Goal: Task Accomplishment & Management: Complete application form

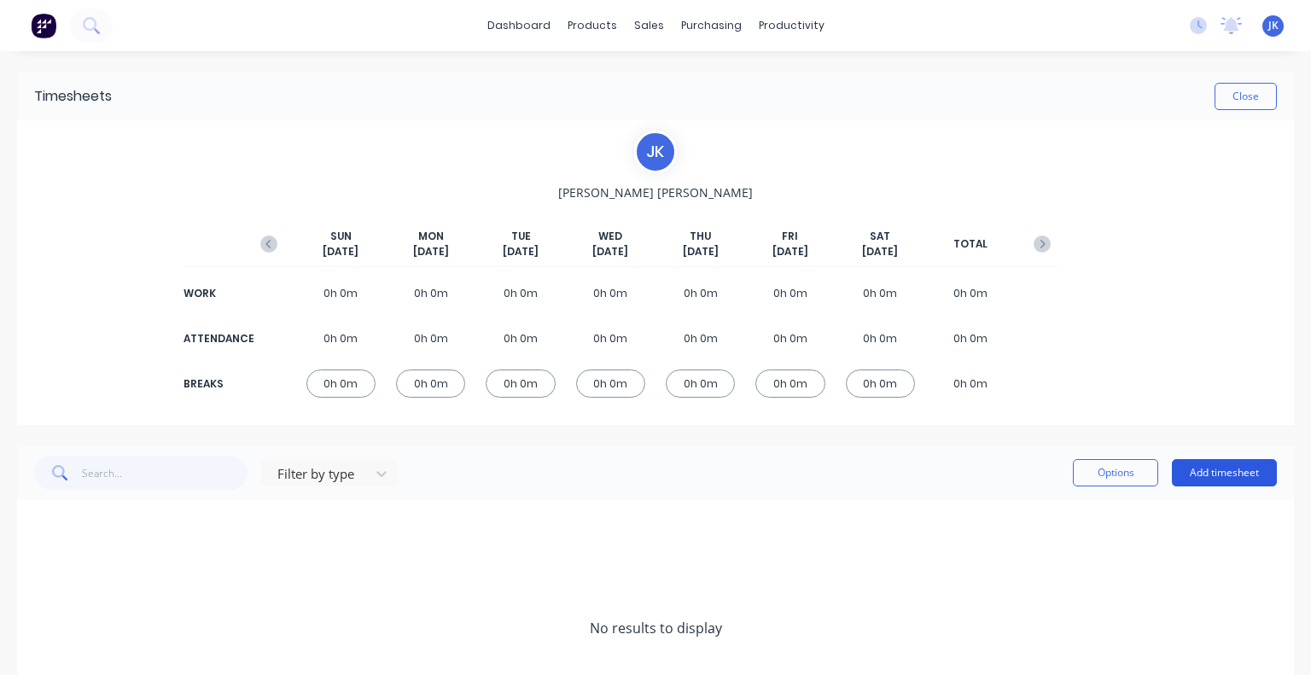
click at [1197, 474] on button "Add timesheet" at bounding box center [1224, 472] width 105 height 27
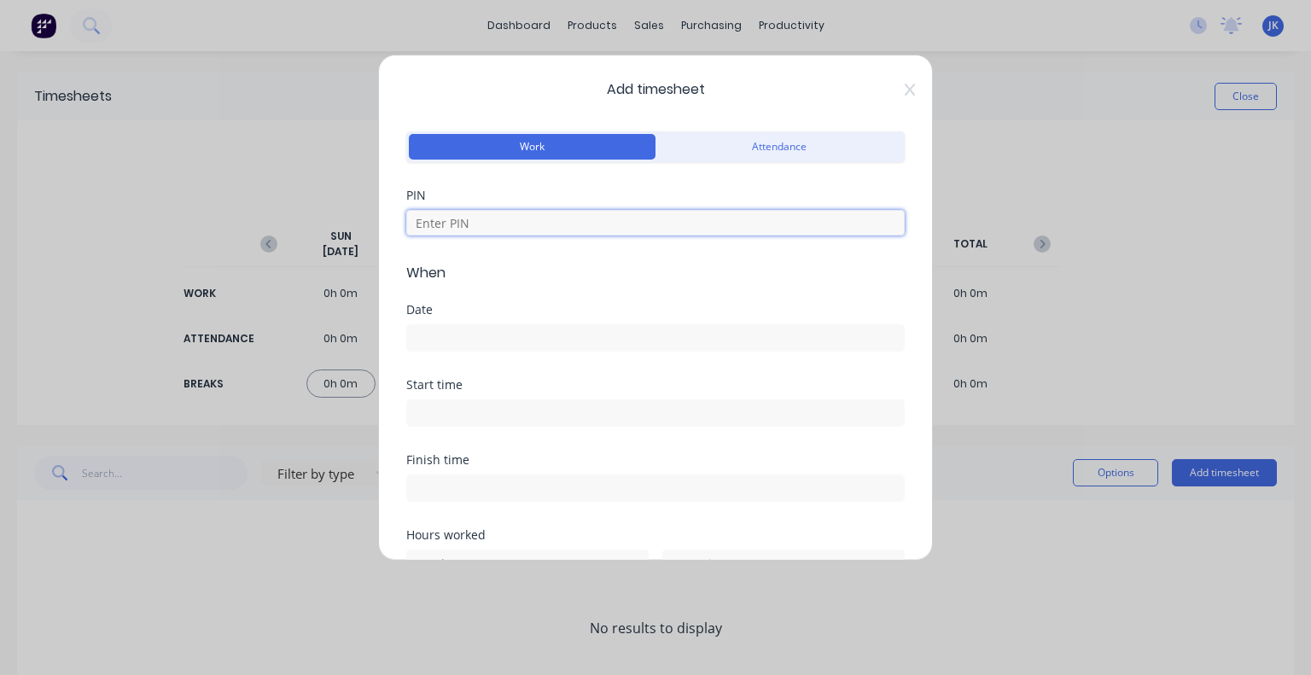
click at [567, 221] on input at bounding box center [655, 223] width 498 height 26
type input "5683"
click at [429, 375] on div "Date" at bounding box center [655, 341] width 498 height 75
click at [464, 333] on input at bounding box center [655, 338] width 497 height 26
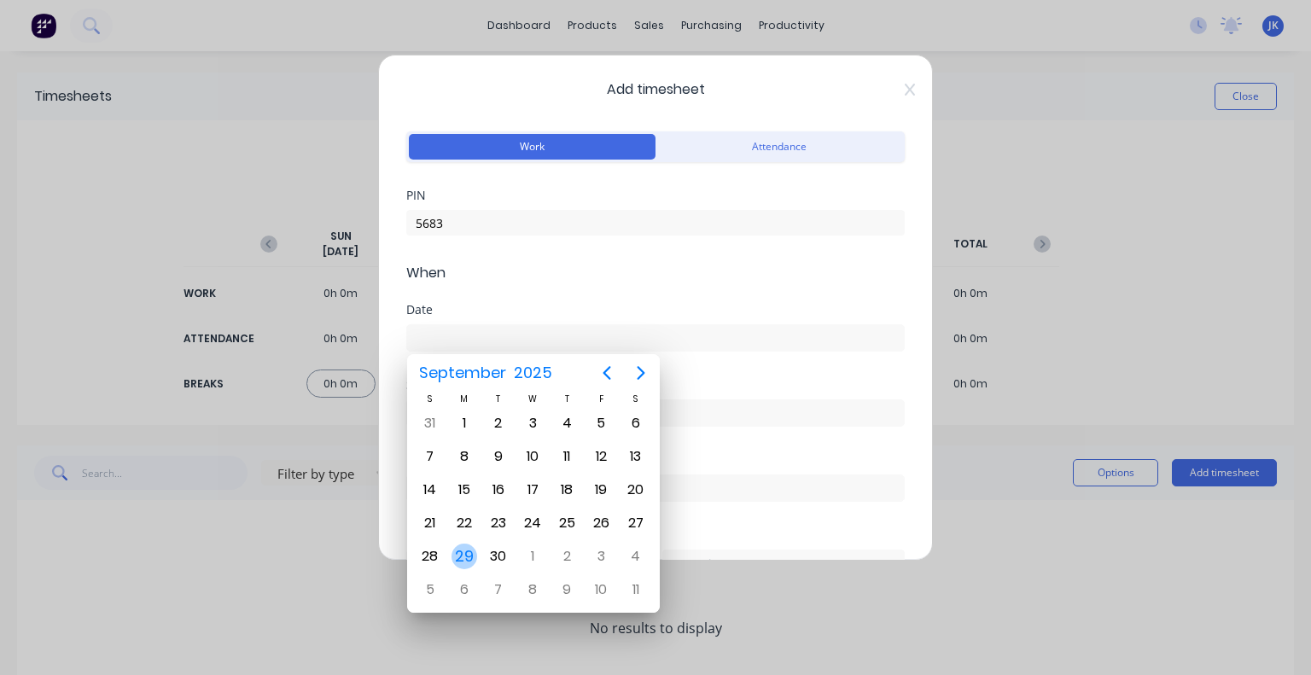
click at [469, 544] on div "29" at bounding box center [464, 557] width 26 height 26
type input "[DATE]"
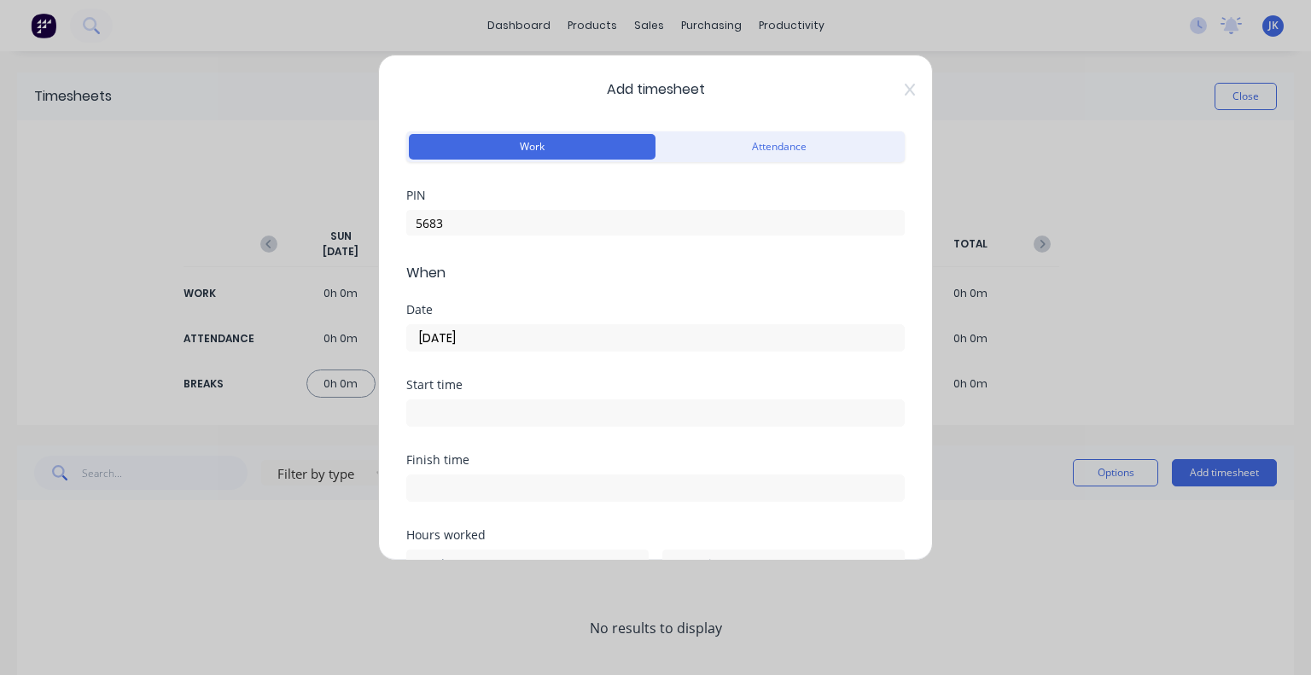
click at [564, 406] on input at bounding box center [655, 413] width 497 height 26
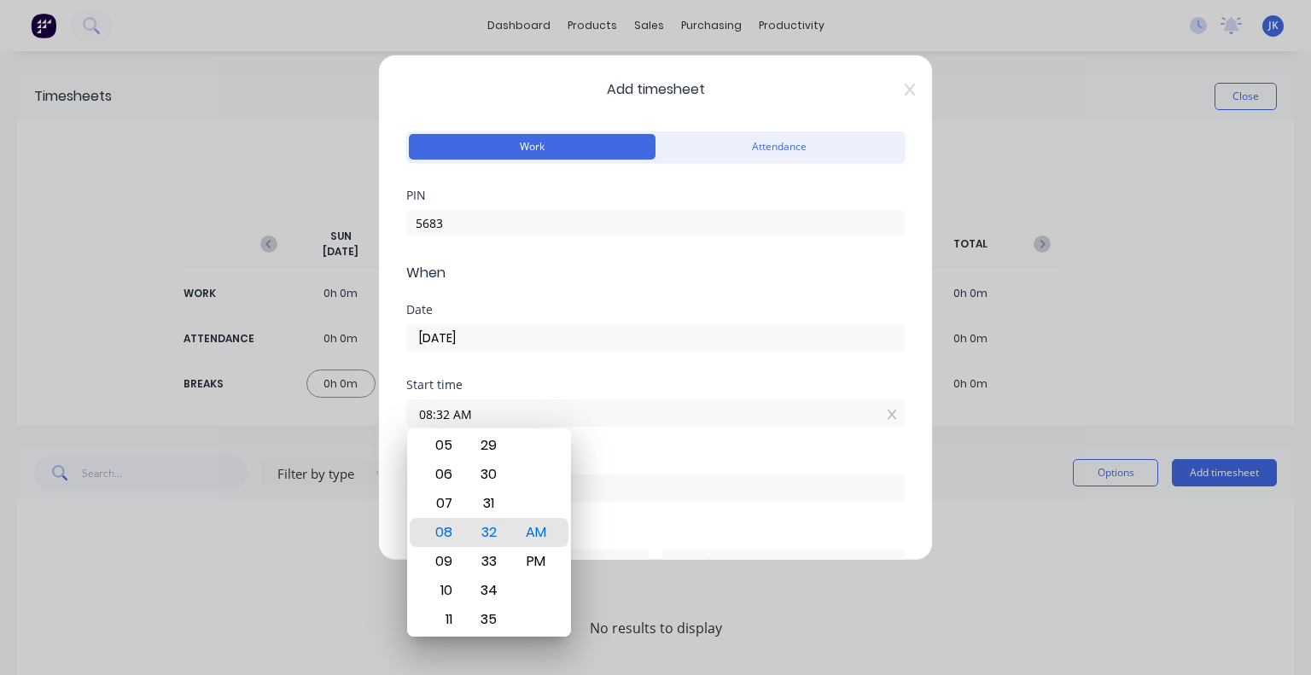
drag, startPoint x: 472, startPoint y: 416, endPoint x: 393, endPoint y: 422, distance: 79.6
click at [393, 422] on div "Add timesheet Work Attendance PIN 5683 When Date [DATE] Start time 08:32 AM Fin…" at bounding box center [655, 308] width 555 height 506
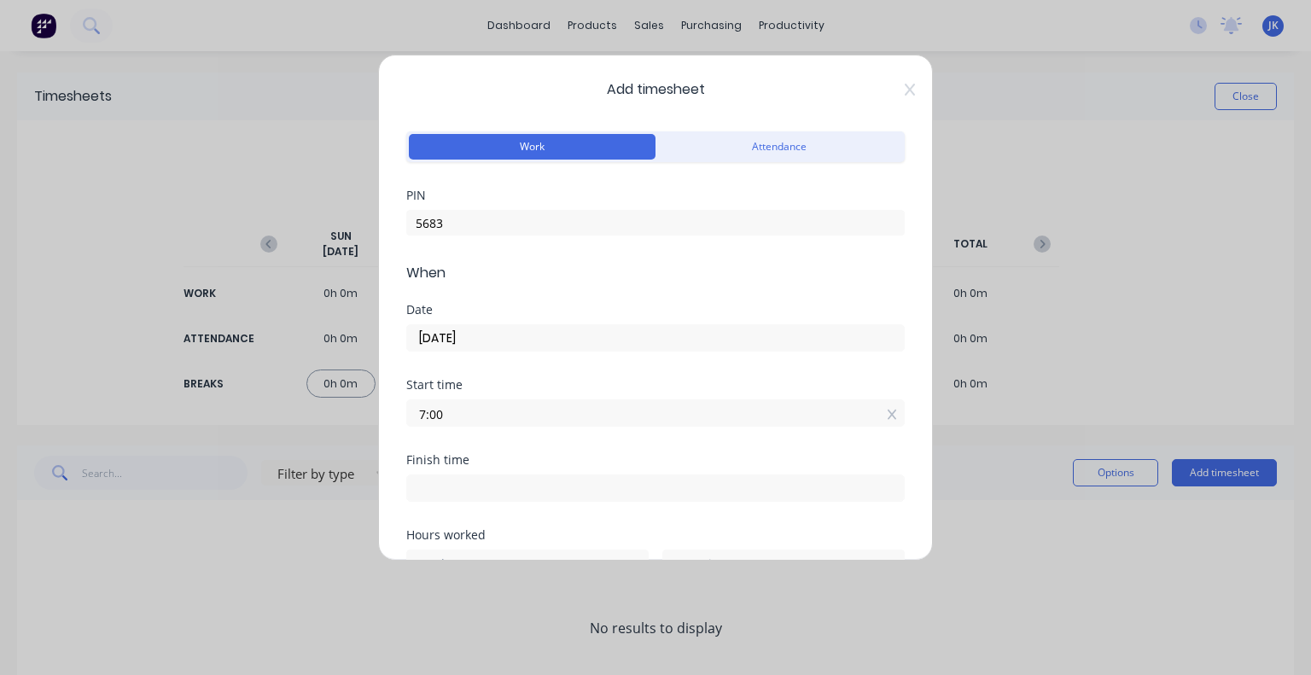
type input "07:00 AM"
click at [639, 376] on div "Date [DATE]" at bounding box center [655, 341] width 498 height 75
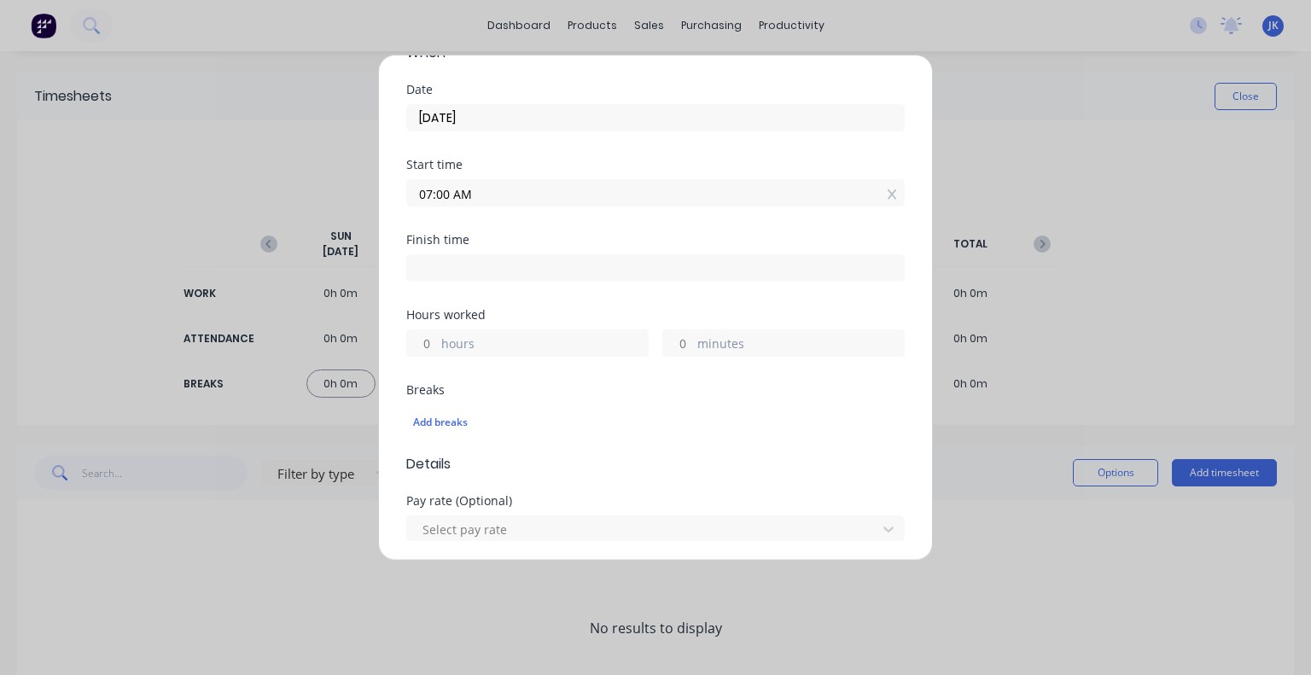
scroll to position [256, 0]
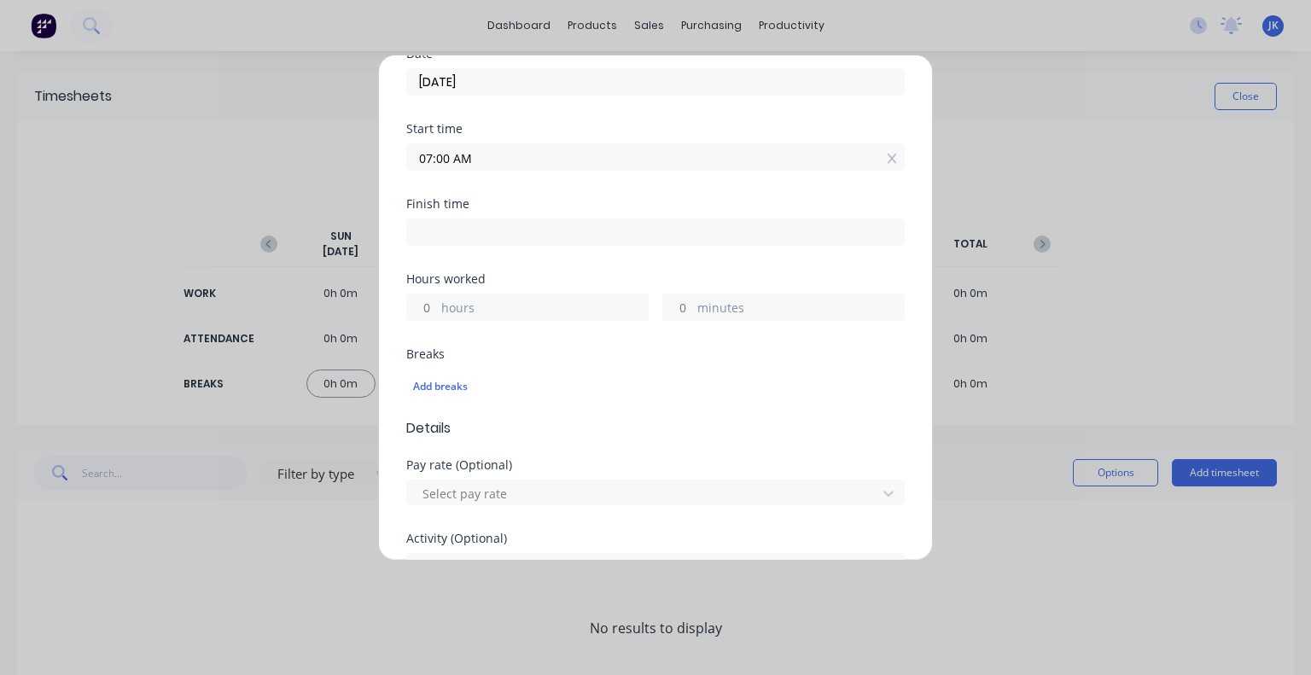
click at [510, 235] on input at bounding box center [655, 232] width 497 height 26
type input "08:32 AM"
type input "1"
type input "32"
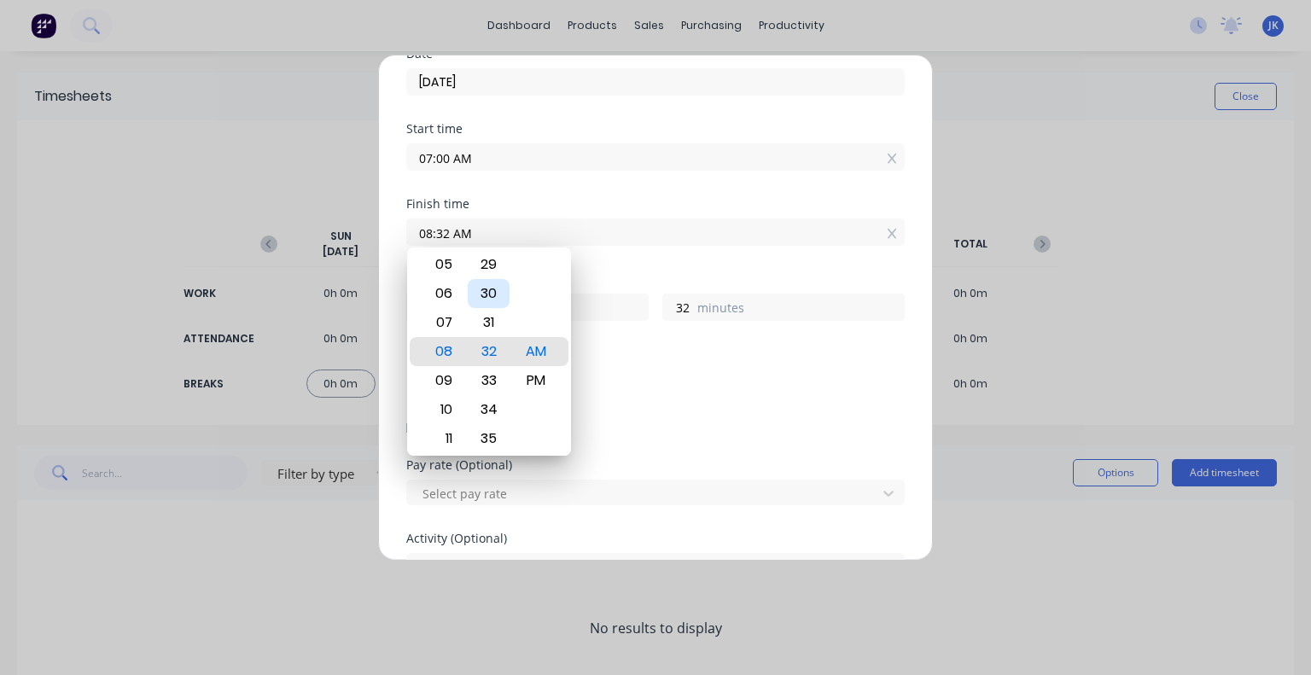
click at [493, 296] on div "30" at bounding box center [489, 293] width 42 height 29
type input "08:30 AM"
type input "30"
click at [608, 265] on div "Finish time 08:30 AM" at bounding box center [655, 235] width 498 height 75
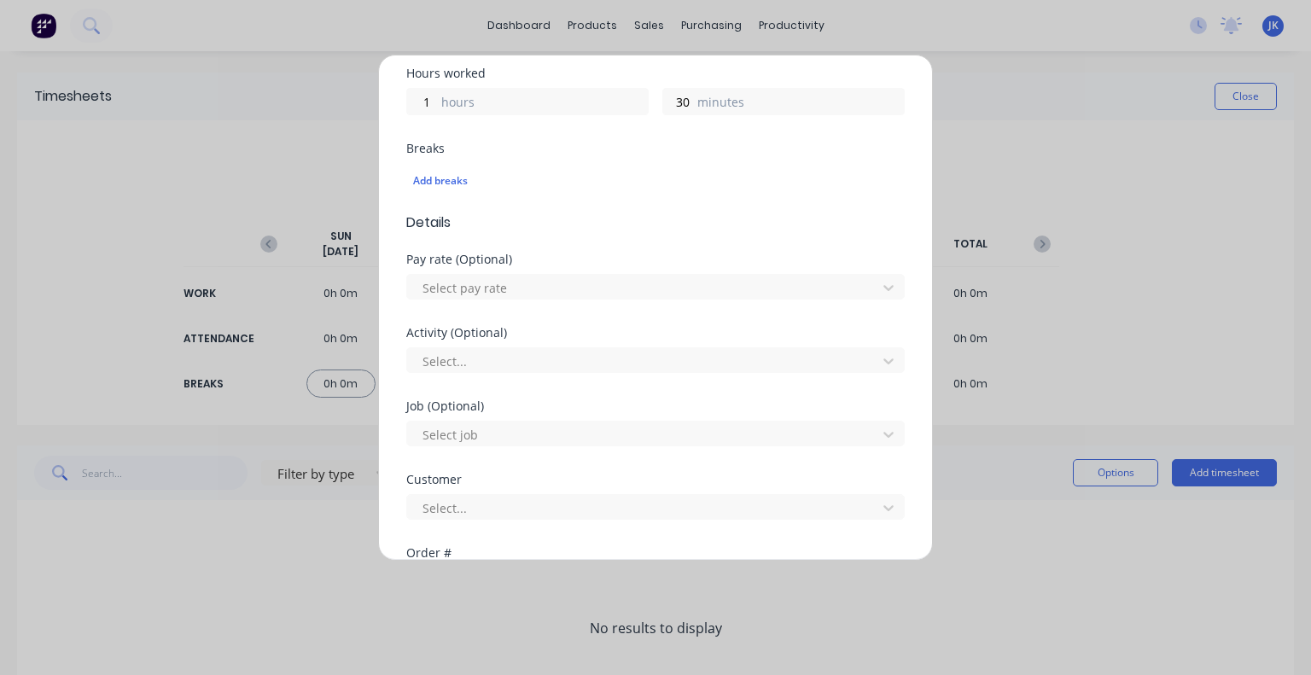
scroll to position [512, 0]
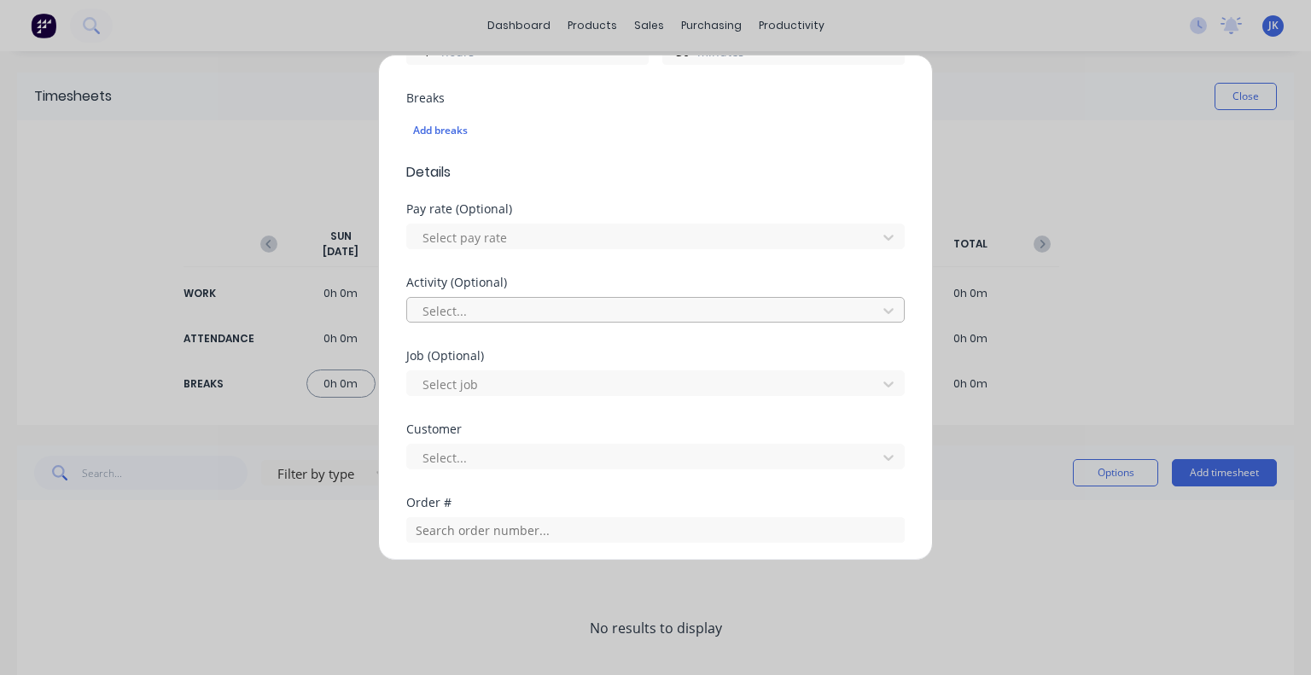
click at [522, 301] on div at bounding box center [644, 310] width 447 height 21
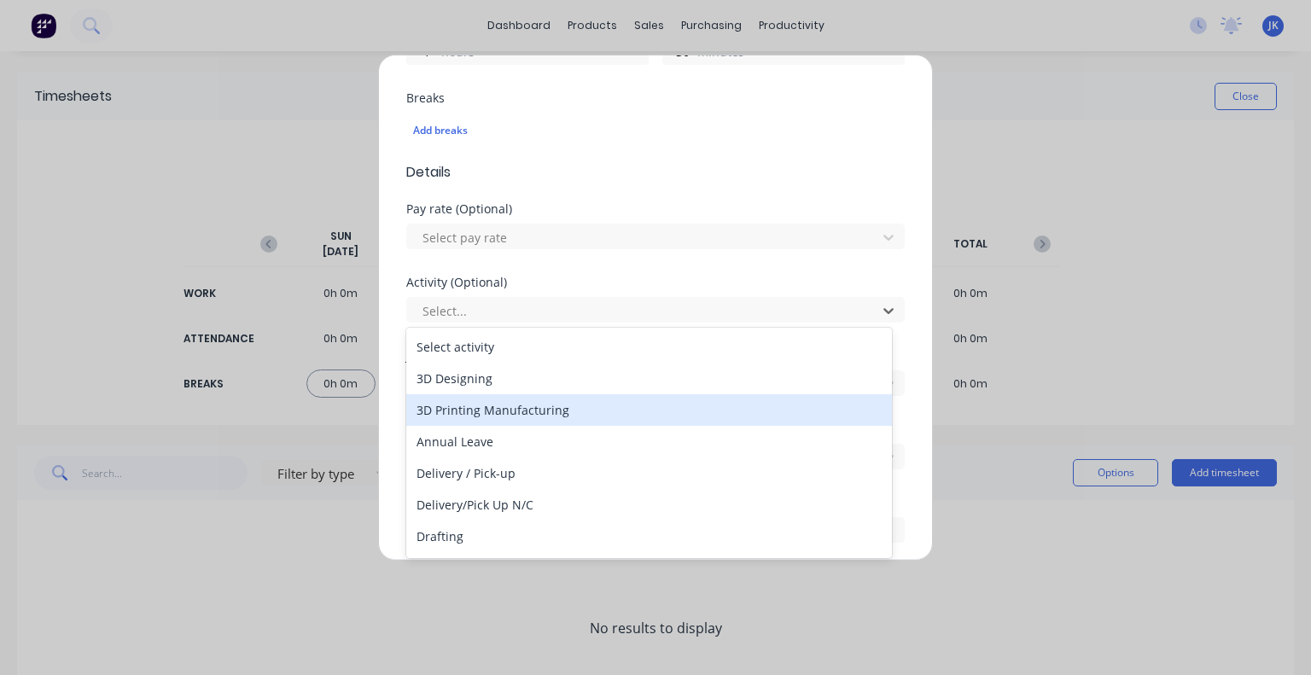
click at [490, 402] on div "3D Printing Manufacturing" at bounding box center [649, 410] width 486 height 32
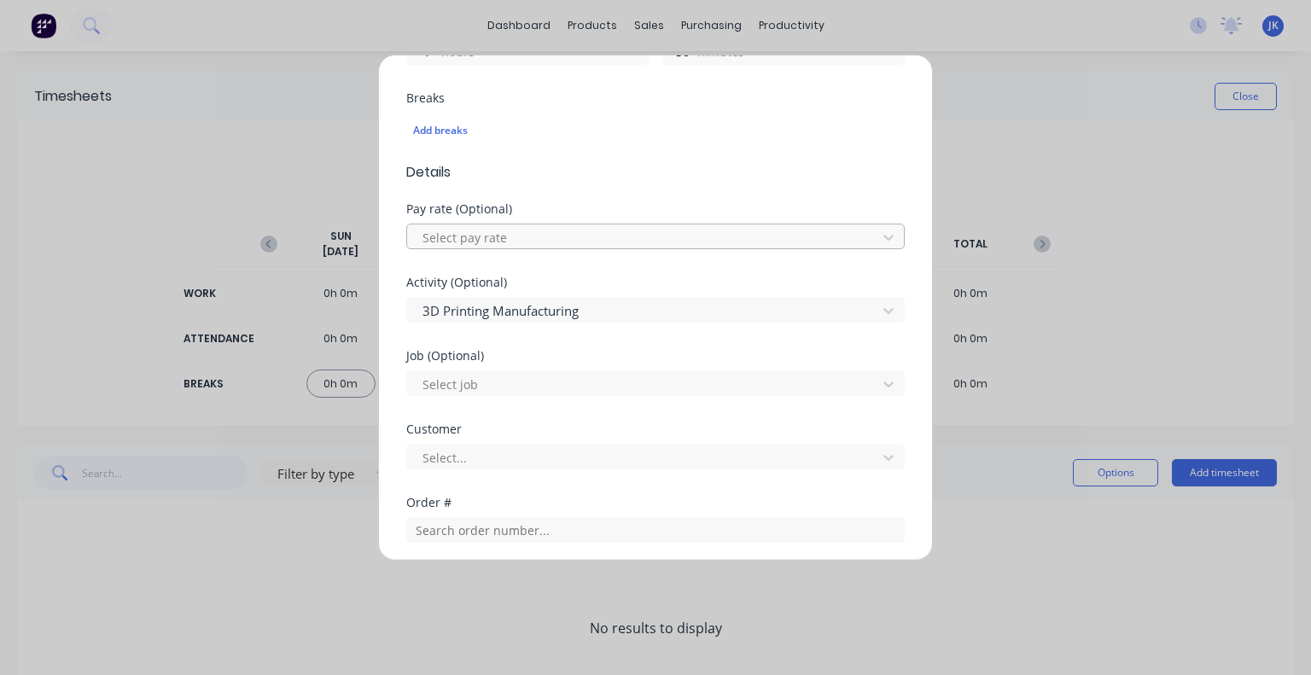
click at [487, 236] on div at bounding box center [644, 237] width 447 height 21
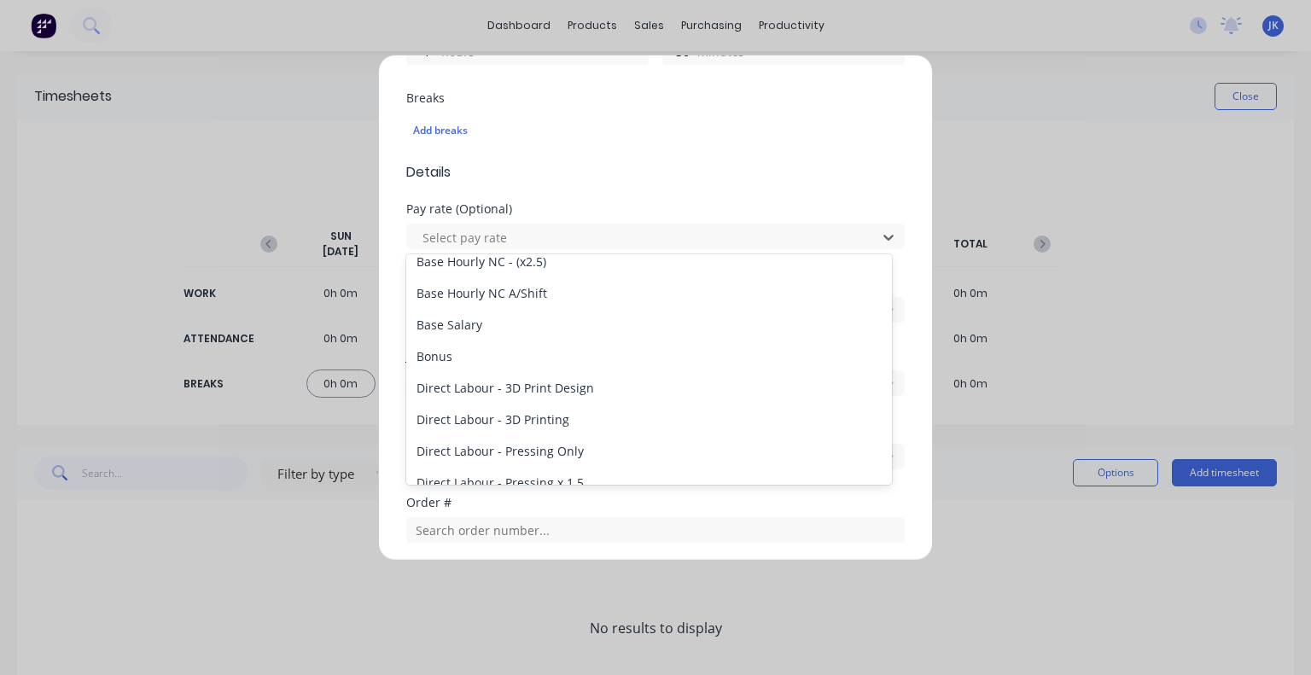
scroll to position [341, 0]
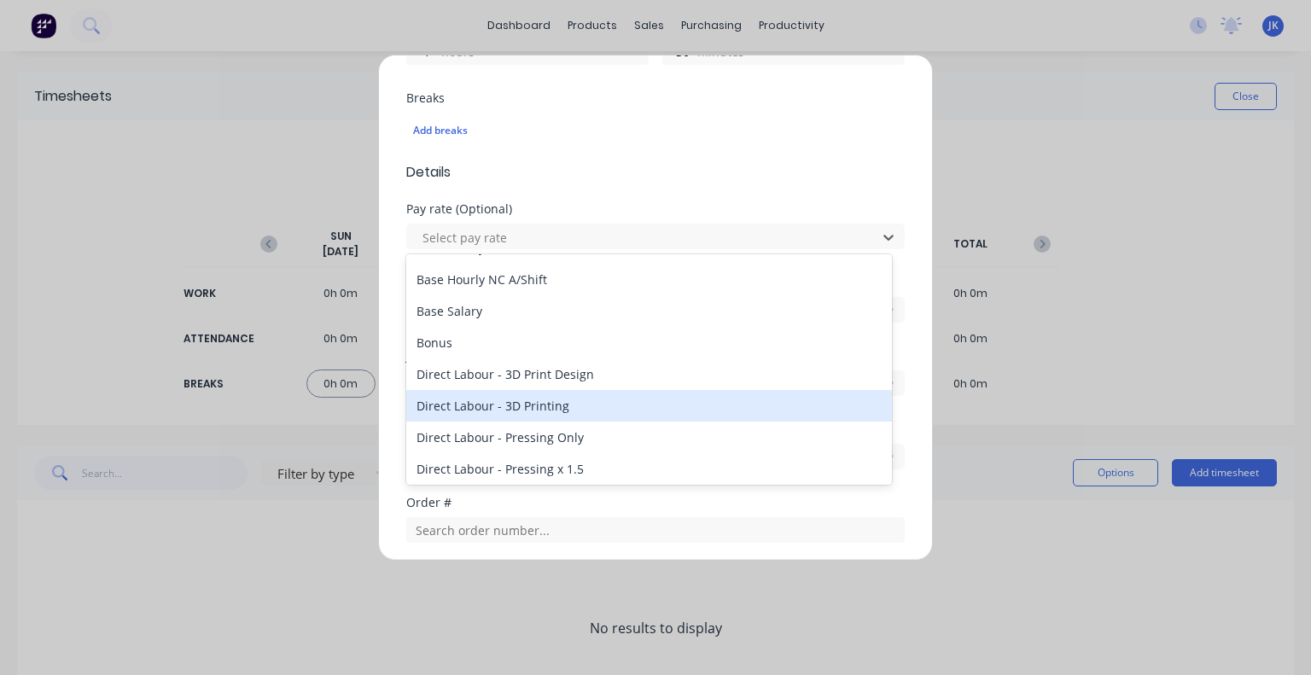
click at [595, 405] on div "Direct Labour - 3D Printing" at bounding box center [649, 406] width 486 height 32
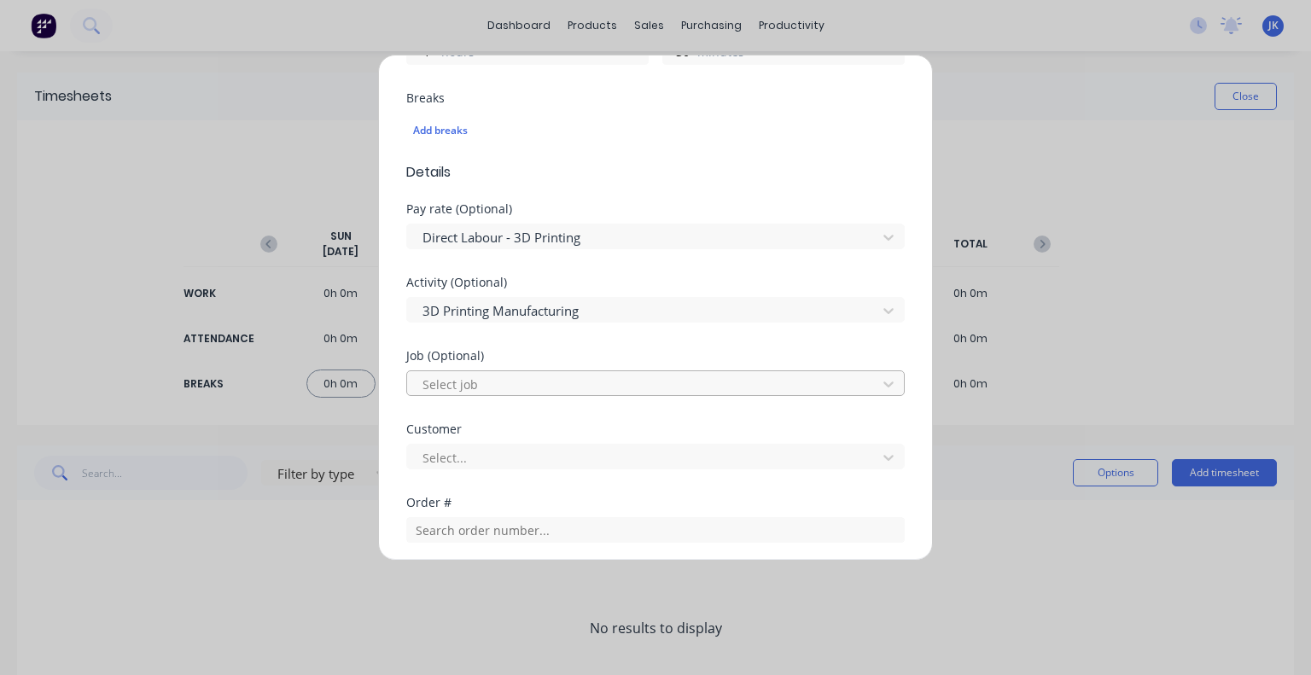
click at [542, 386] on div at bounding box center [644, 384] width 447 height 21
type input "1895"
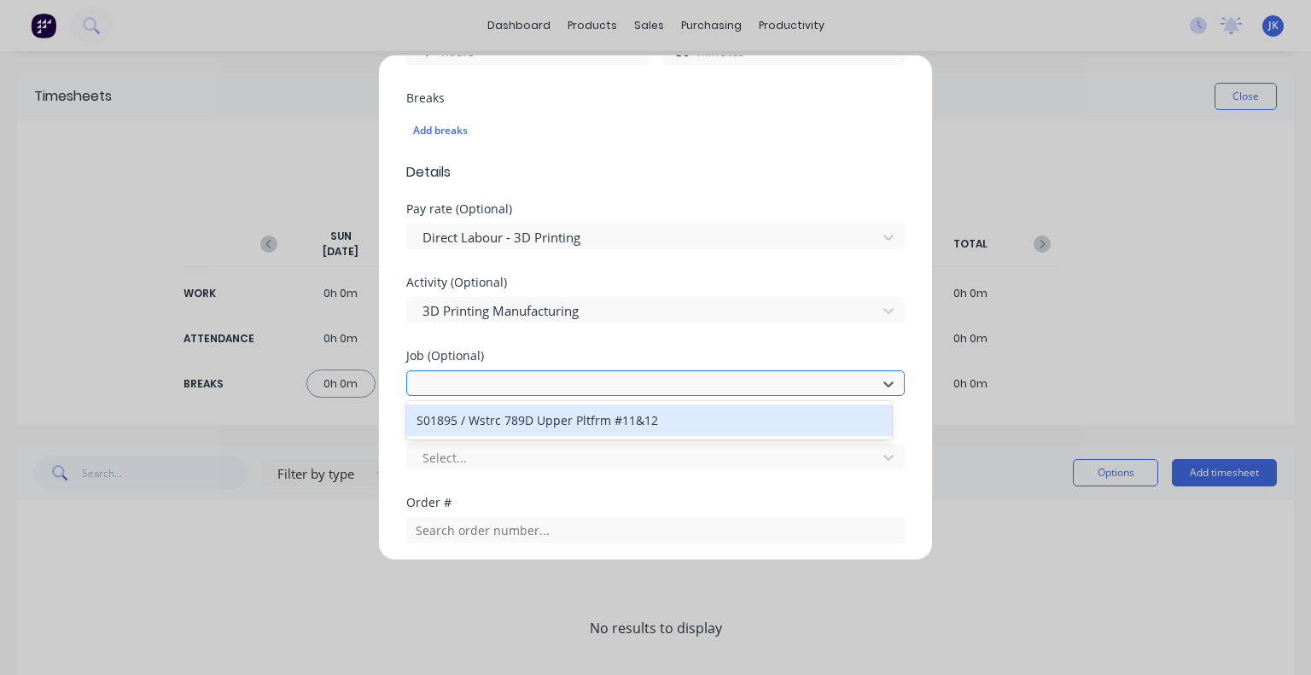
click at [533, 385] on div at bounding box center [644, 384] width 447 height 21
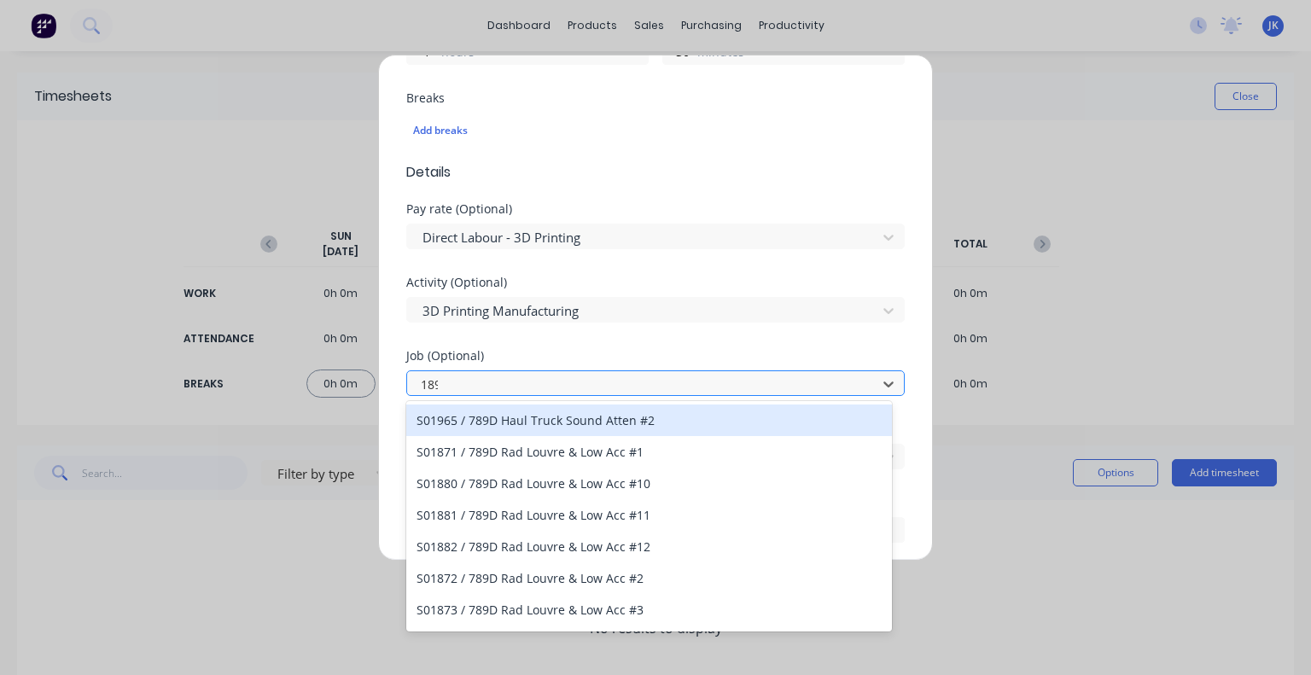
type input "1895"
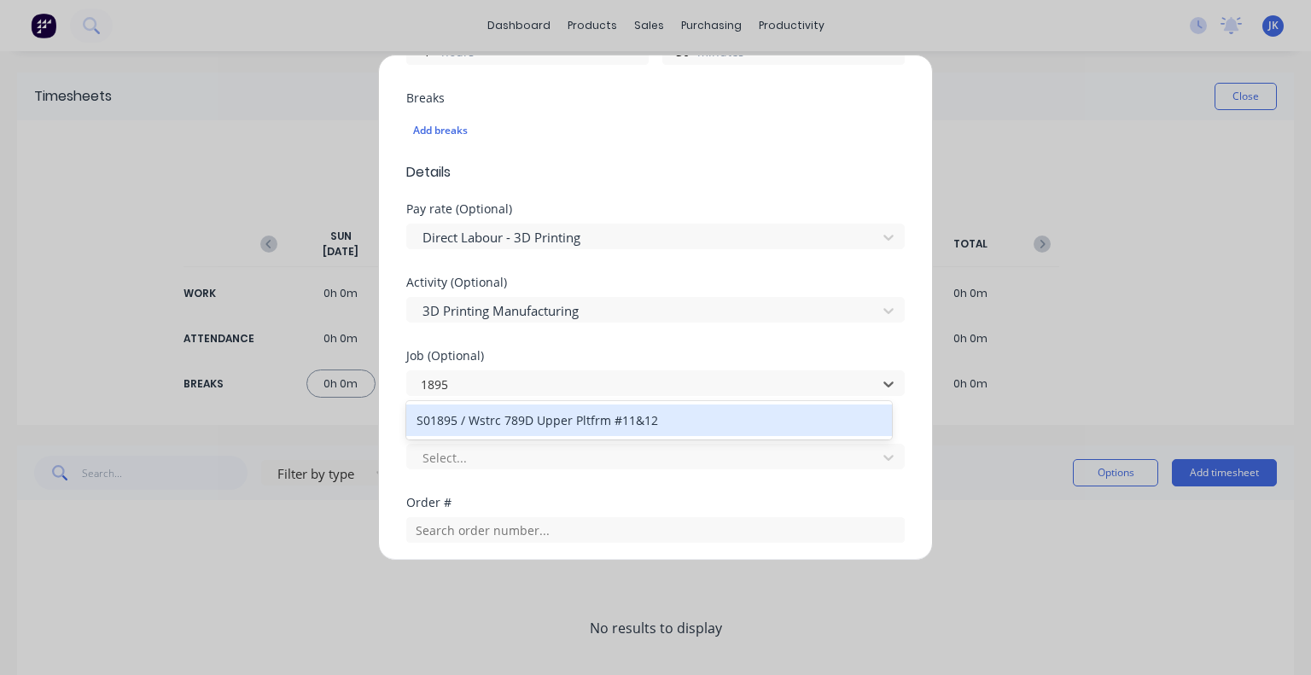
click at [536, 419] on div "S01895 / Wstrc 789D Upper Pltfrm #11&12" at bounding box center [649, 421] width 486 height 32
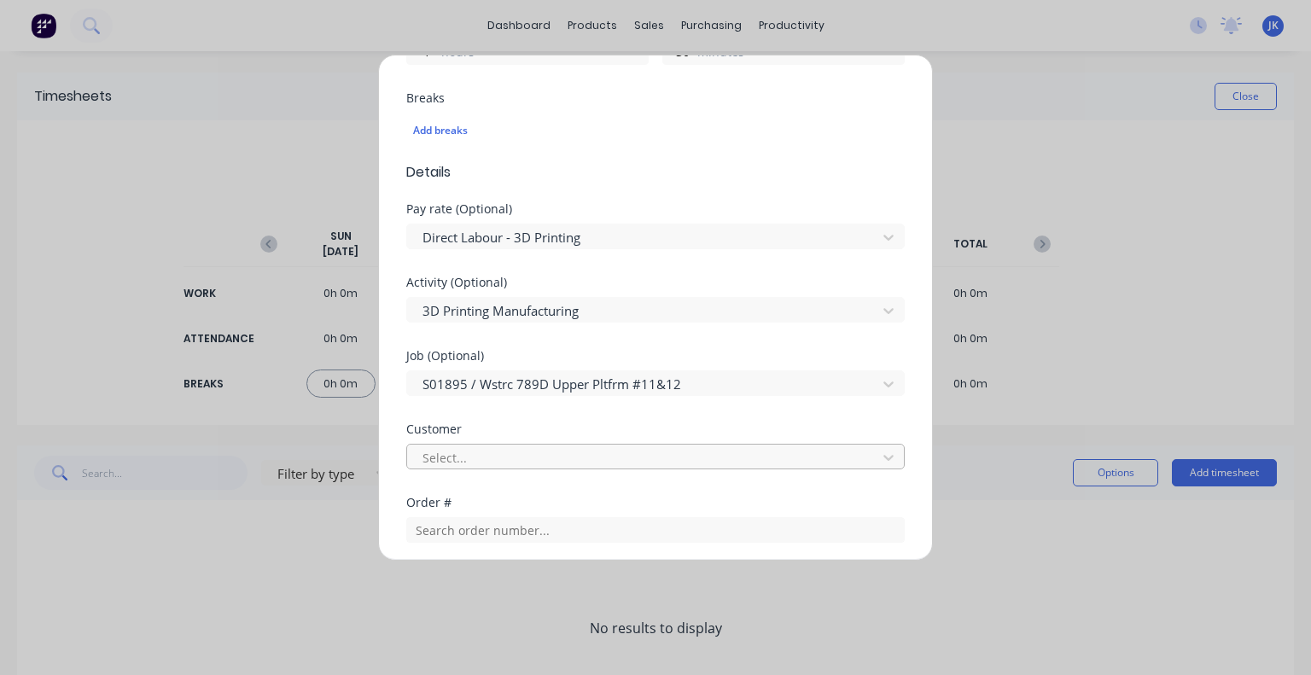
click at [543, 456] on div at bounding box center [644, 457] width 447 height 21
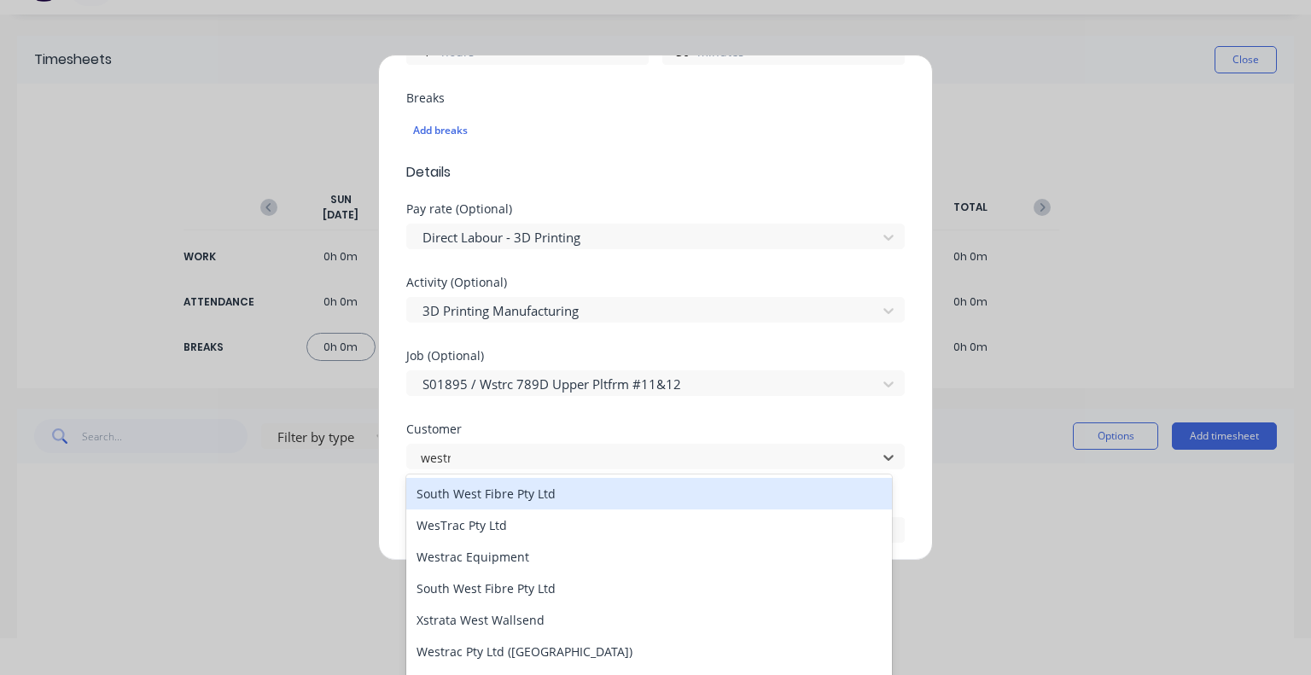
scroll to position [0, 0]
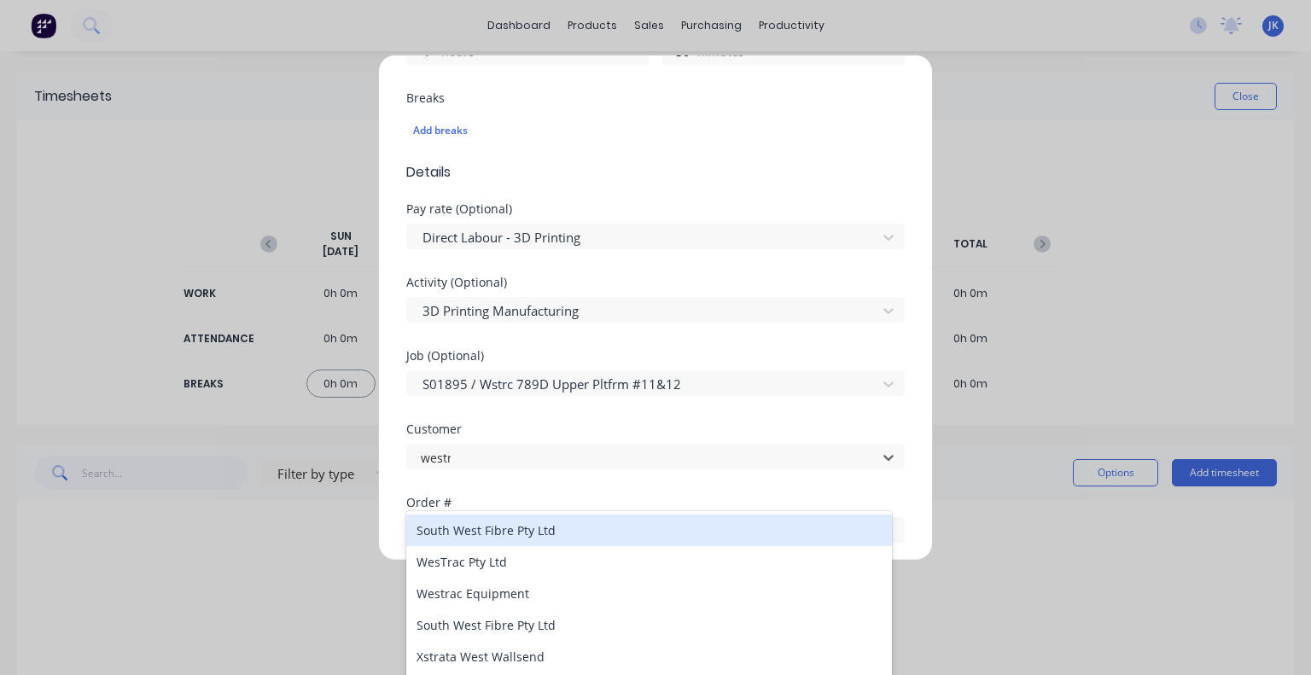
type input "[PERSON_NAME]"
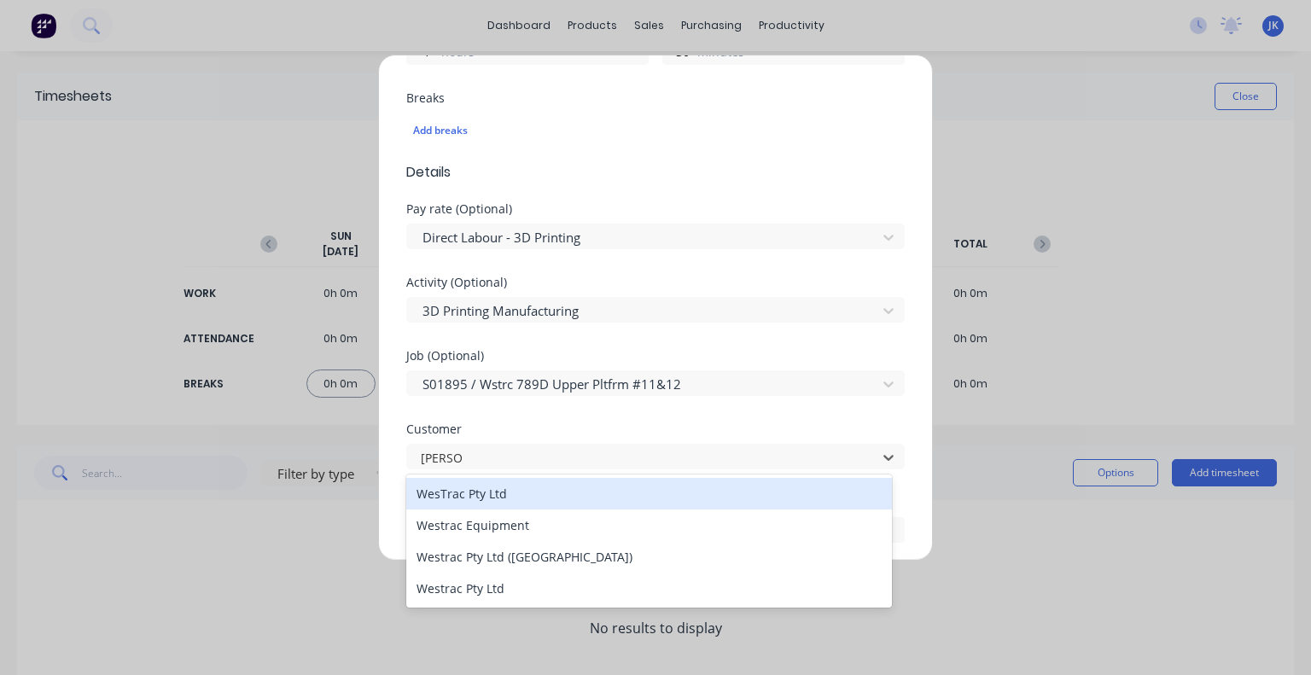
click at [535, 505] on div "WesTrac Pty Ltd" at bounding box center [649, 494] width 486 height 32
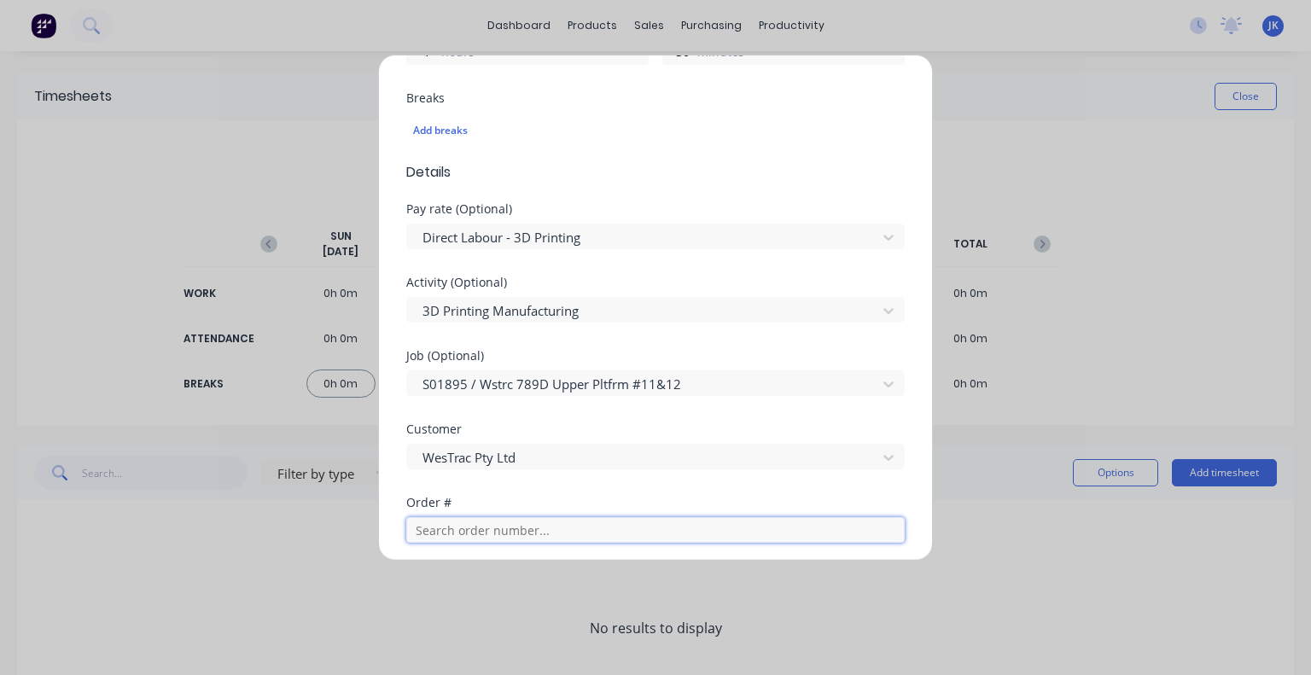
click at [520, 535] on input "text" at bounding box center [655, 530] width 498 height 26
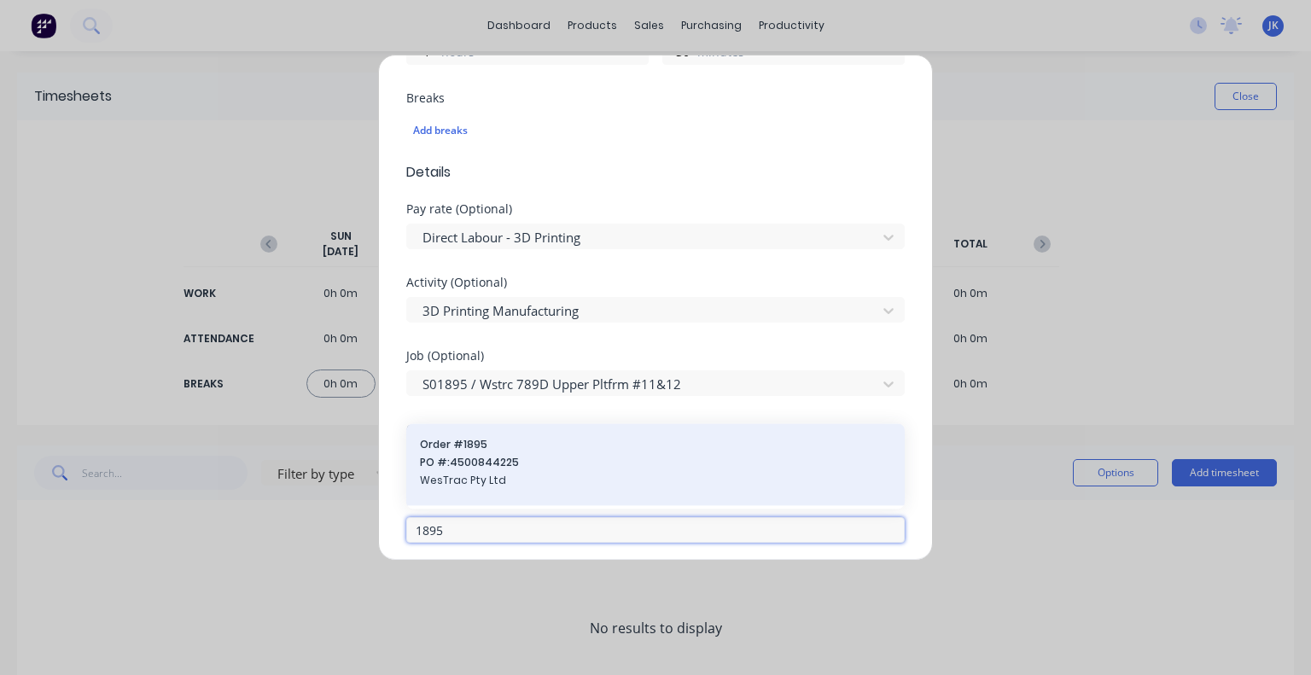
type input "1895"
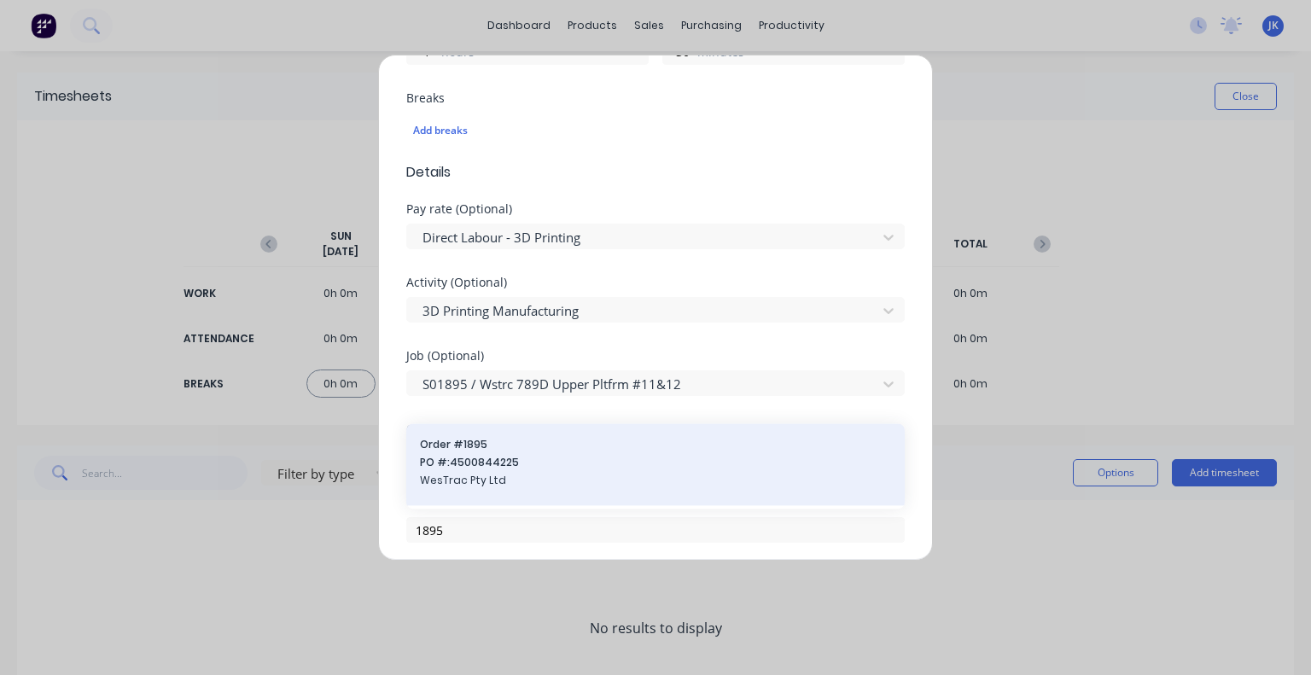
click at [537, 456] on span "PO #: 4500844225" at bounding box center [655, 463] width 471 height 15
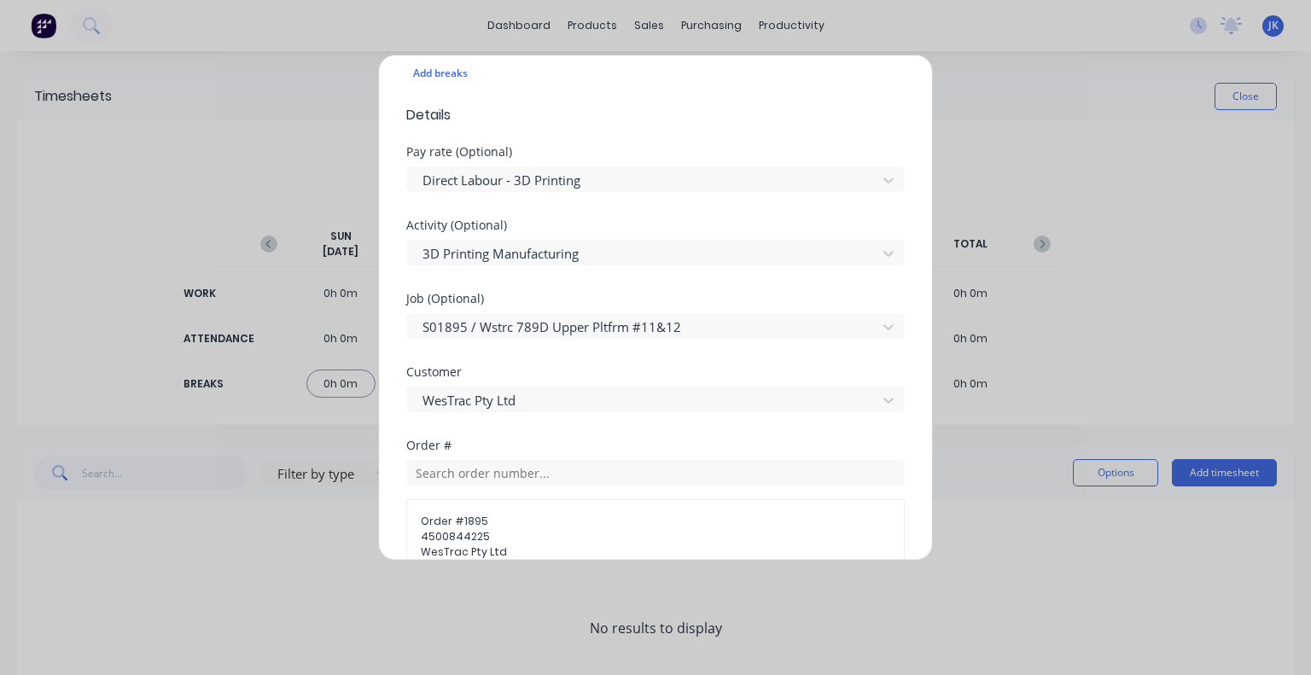
scroll to position [683, 0]
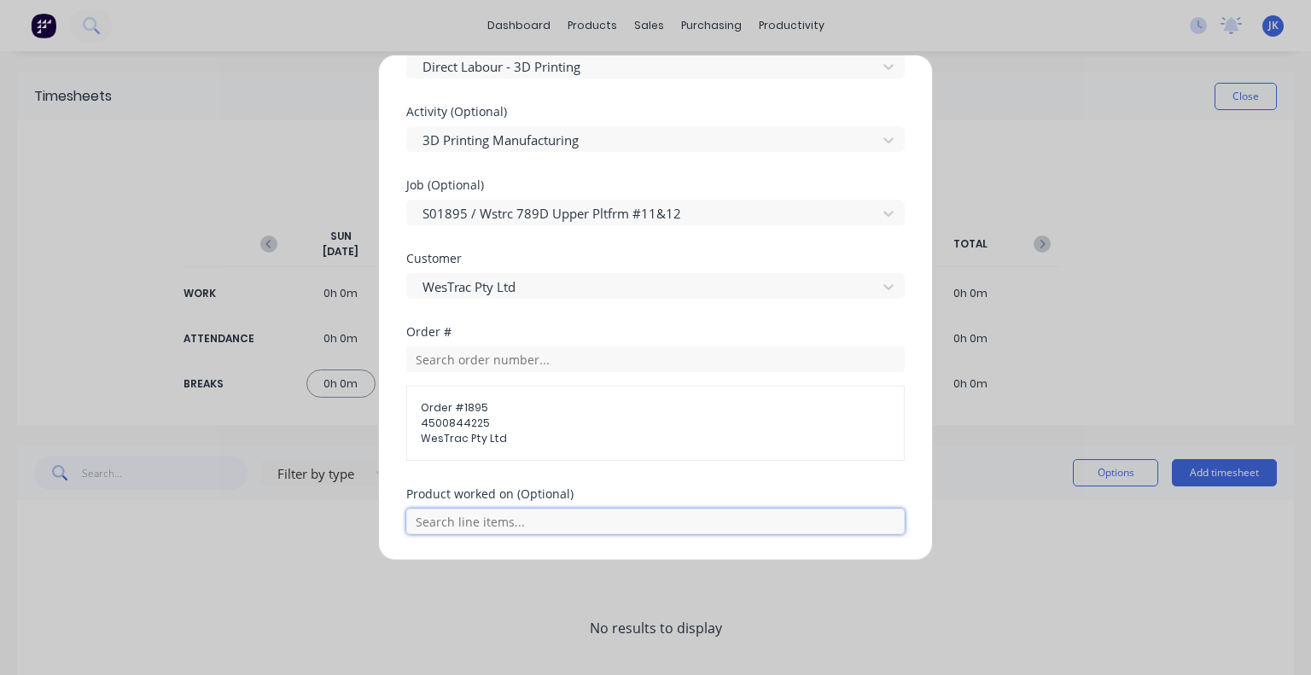
click at [537, 525] on input "text" at bounding box center [655, 522] width 498 height 26
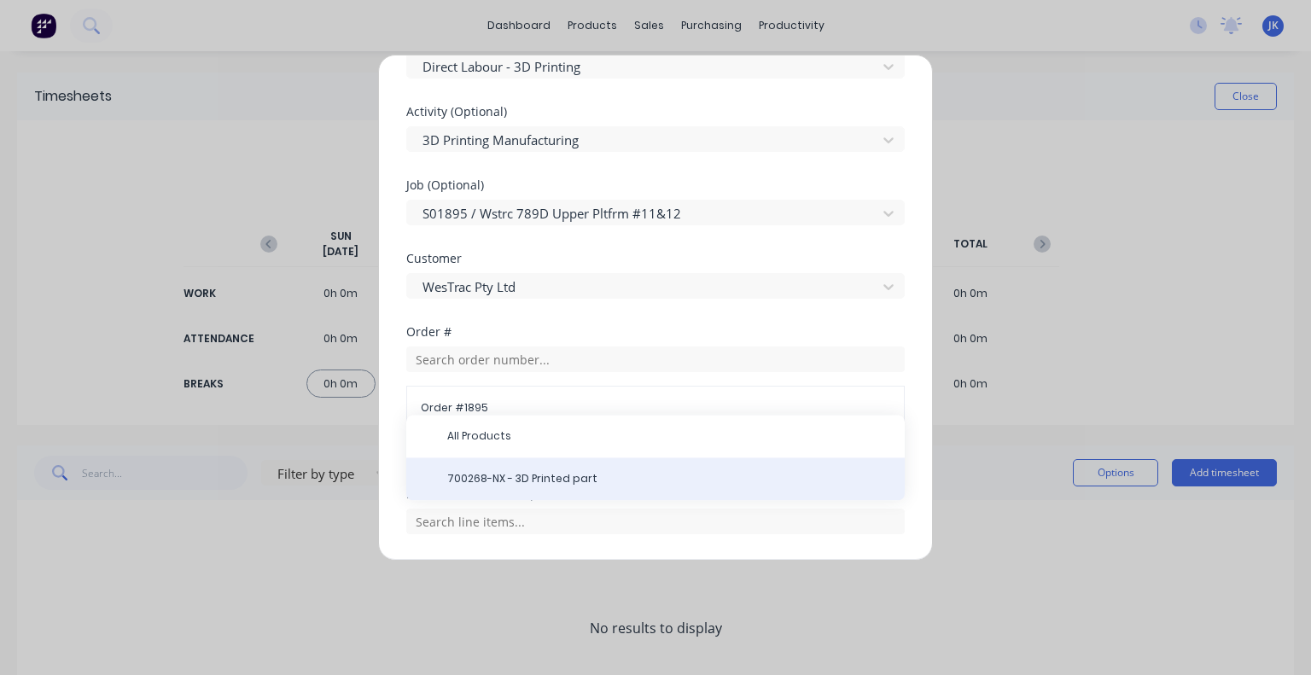
click at [533, 476] on span "700268-NX - 3D Printed part" at bounding box center [669, 478] width 444 height 15
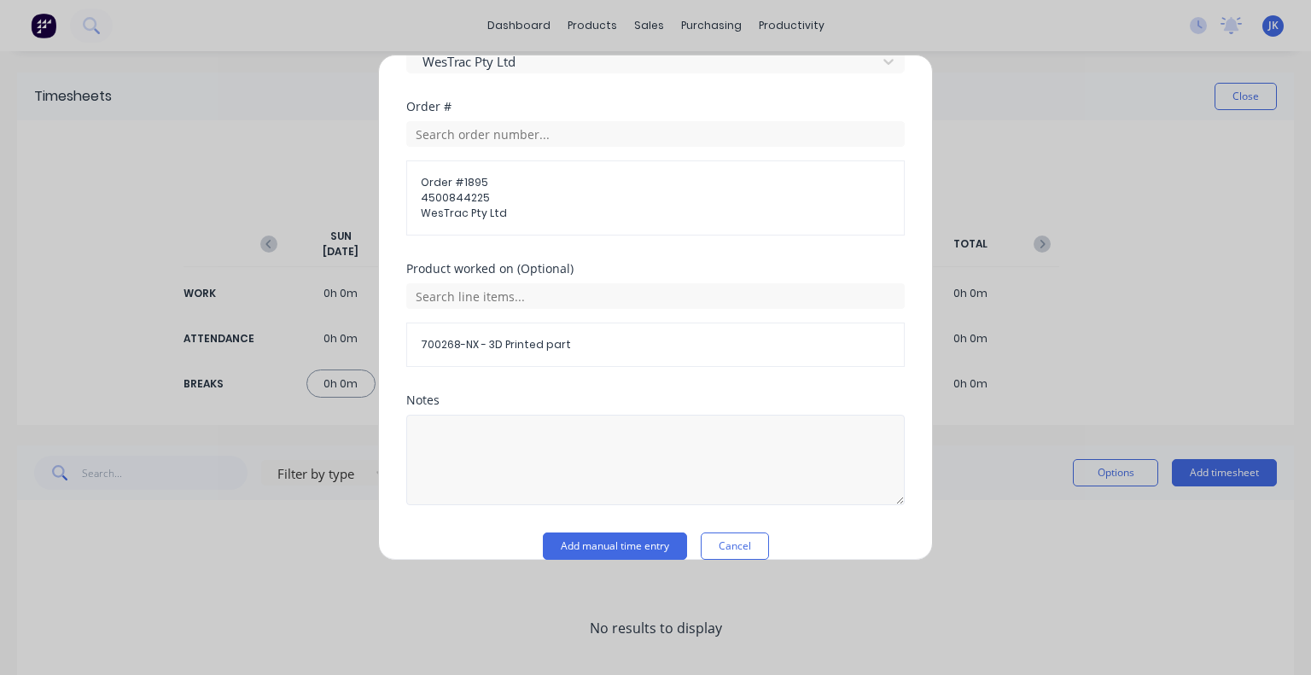
scroll to position [929, 0]
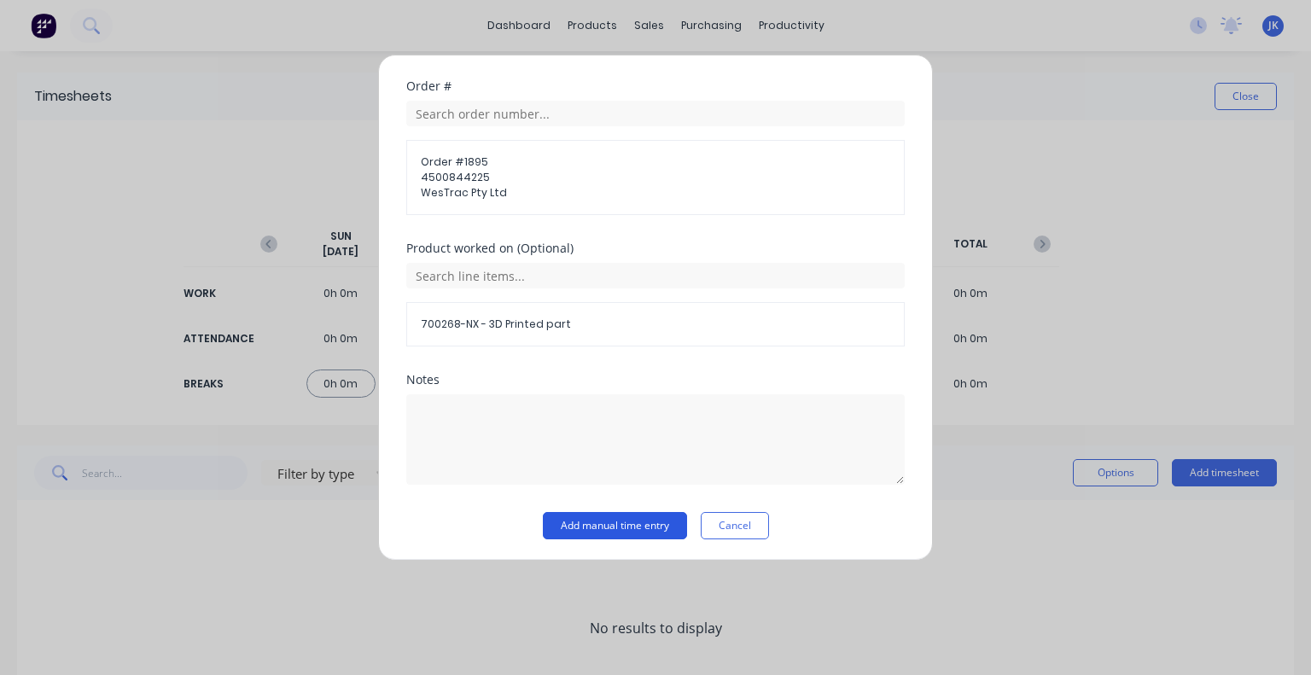
click at [601, 521] on button "Add manual time entry" at bounding box center [615, 525] width 144 height 27
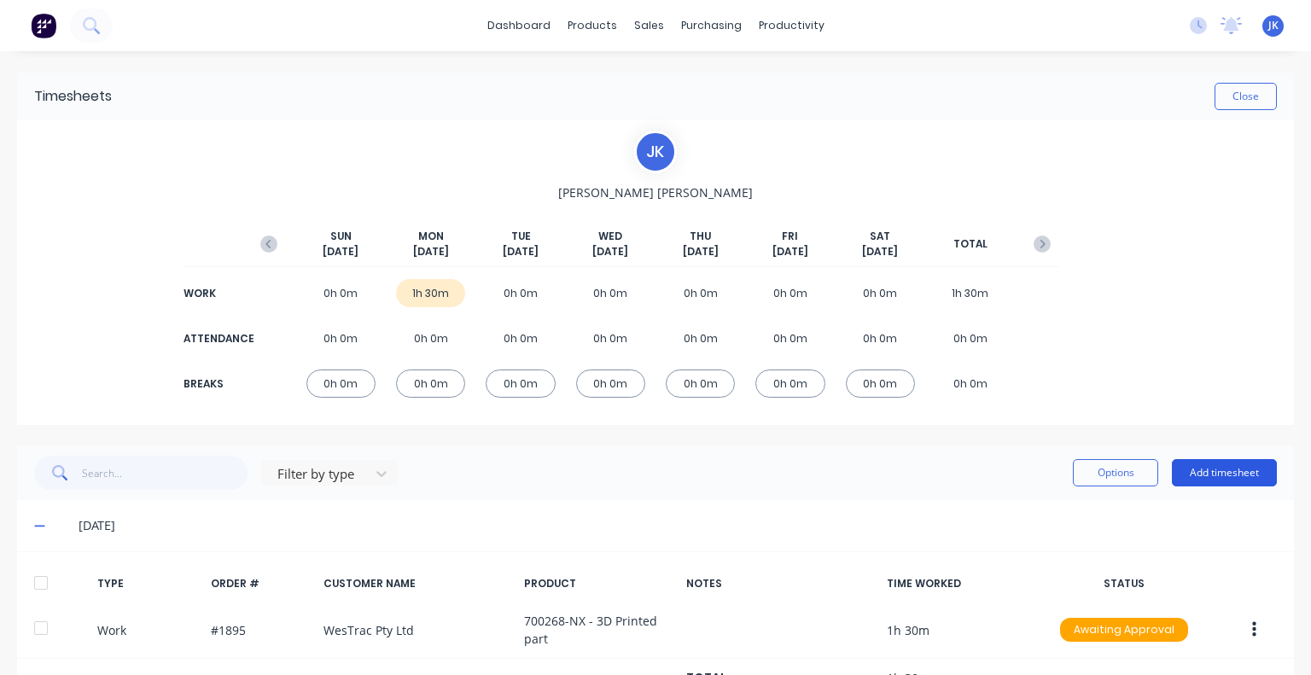
click at [1206, 483] on button "Add timesheet" at bounding box center [1224, 472] width 105 height 27
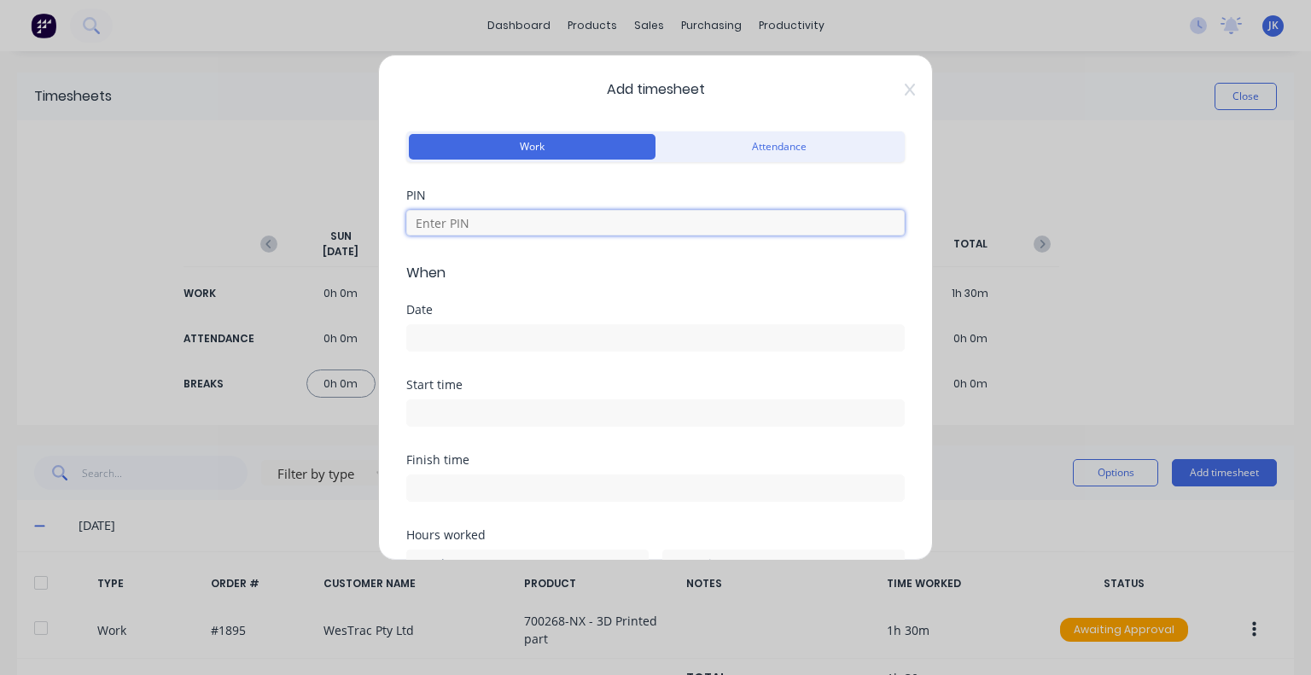
click at [510, 225] on input at bounding box center [655, 223] width 498 height 26
type input "5683"
click at [483, 346] on input at bounding box center [655, 338] width 497 height 26
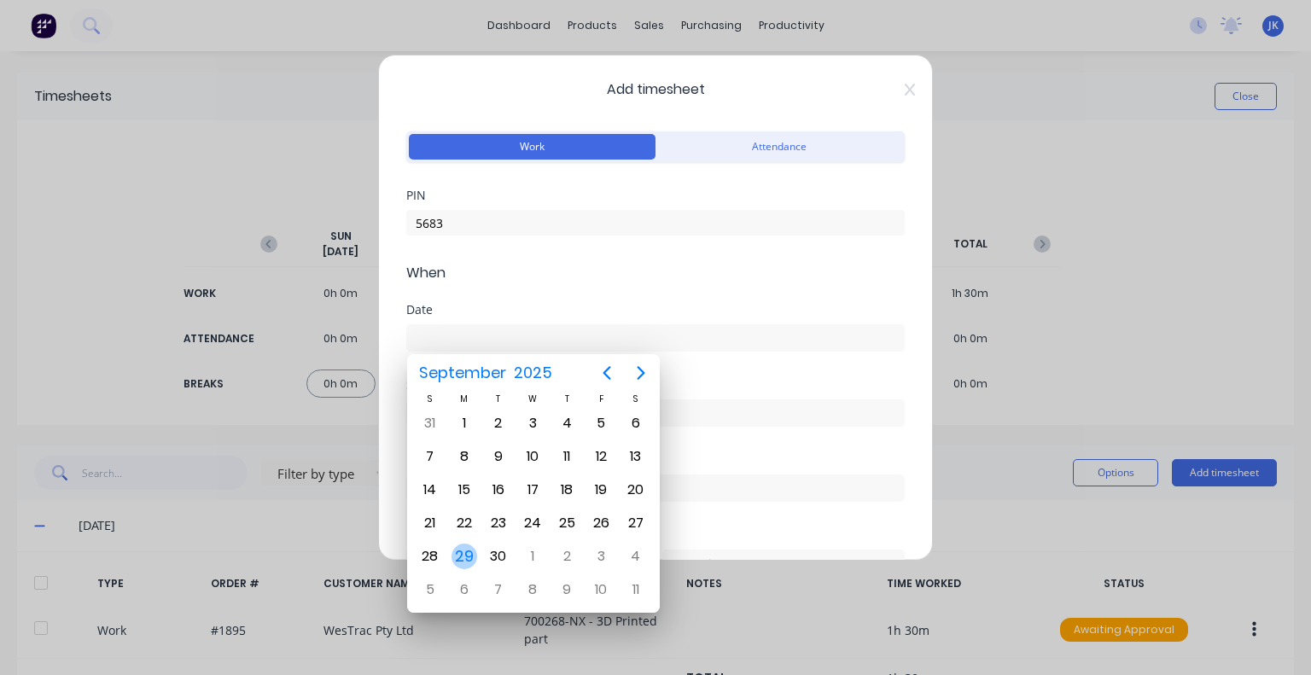
click at [464, 555] on div "29" at bounding box center [464, 557] width 26 height 26
type input "[DATE]"
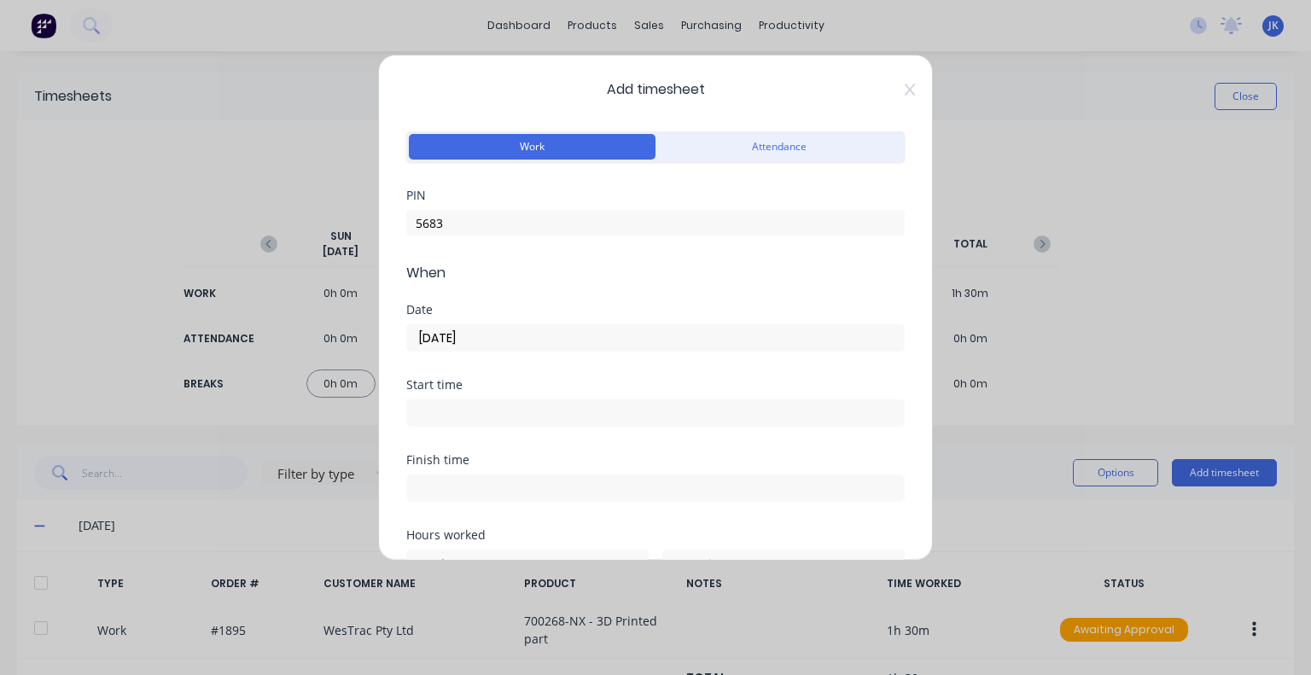
click at [453, 405] on input at bounding box center [655, 413] width 497 height 26
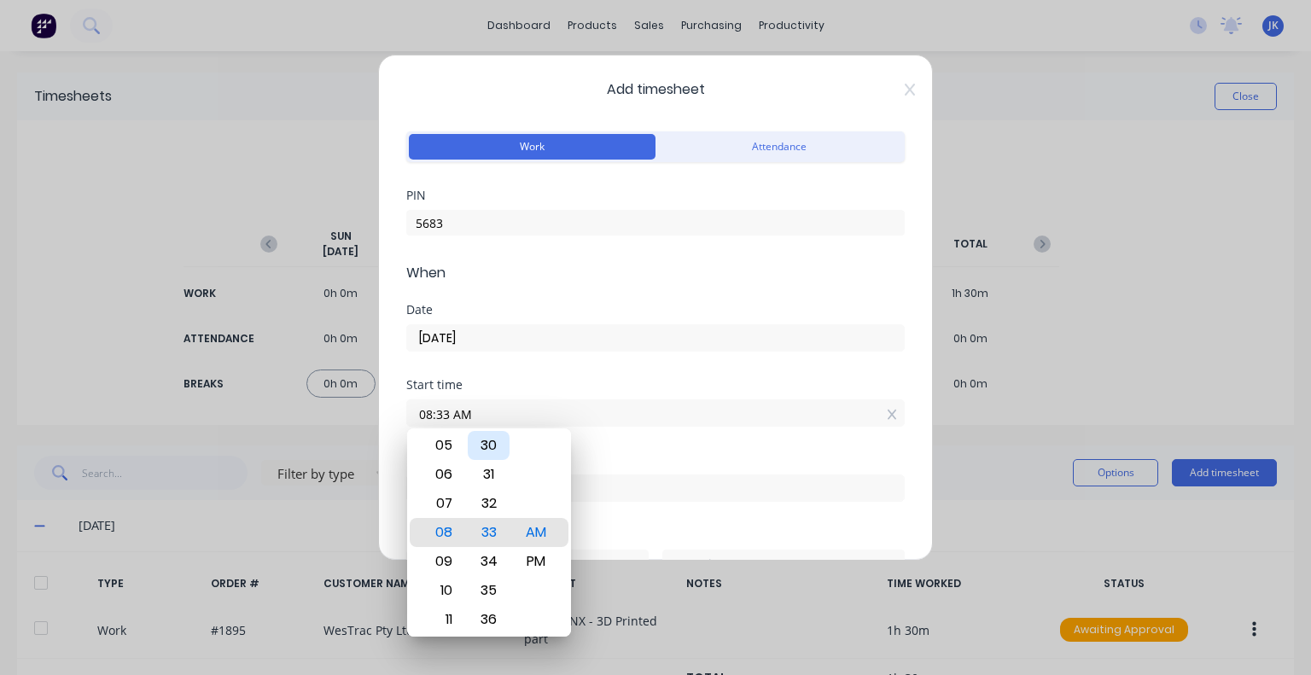
click at [491, 451] on div "30" at bounding box center [489, 445] width 42 height 29
type input "08:30 AM"
click at [611, 443] on div "Start time 08:30 AM" at bounding box center [655, 416] width 498 height 75
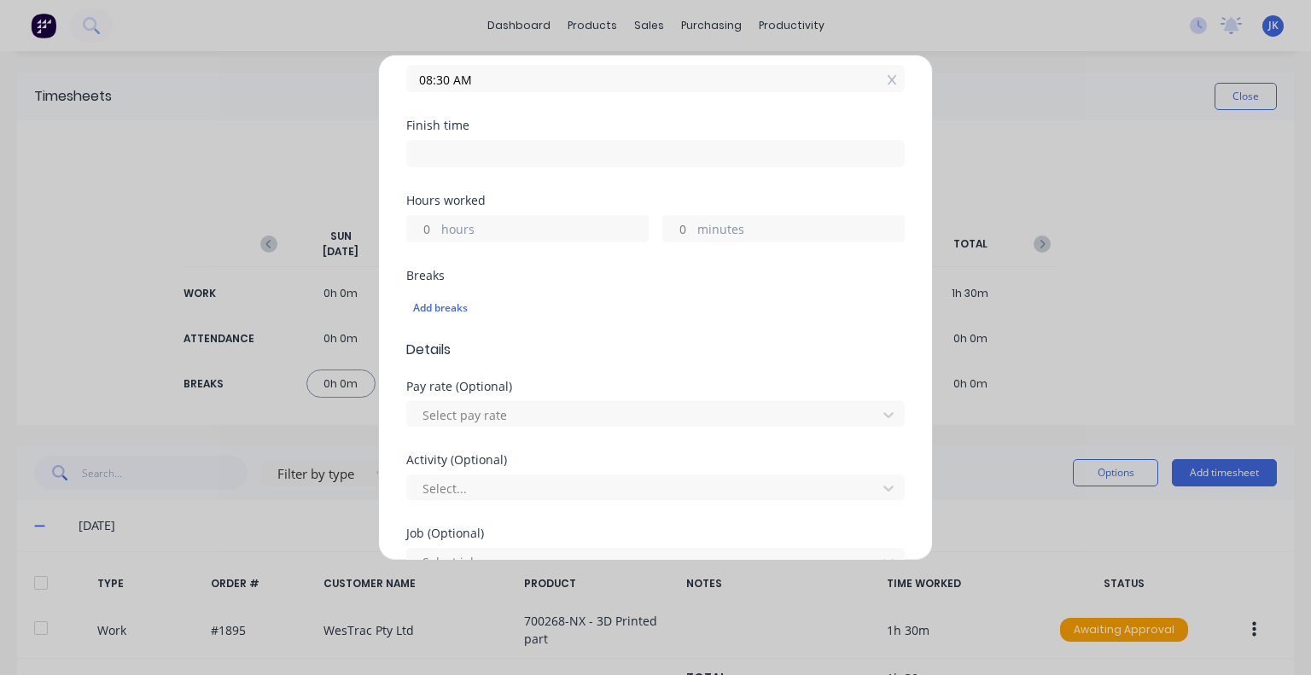
scroll to position [341, 0]
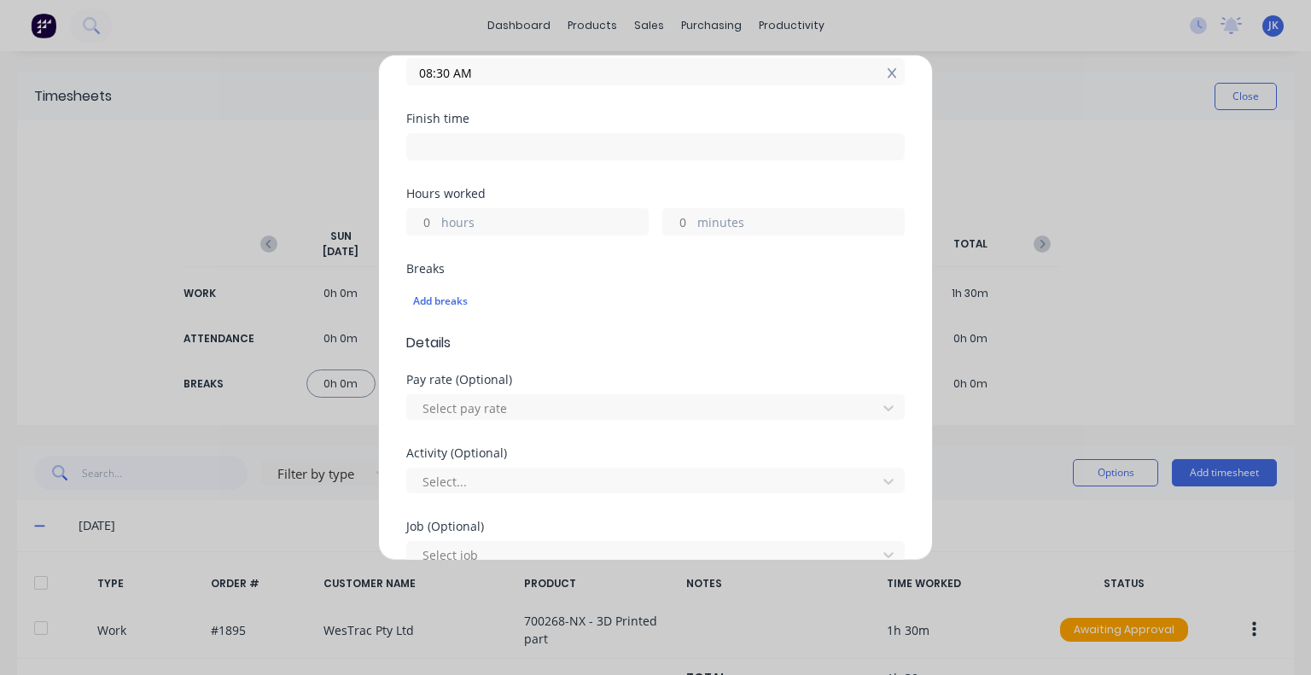
click at [888, 78] on icon at bounding box center [892, 73] width 9 height 12
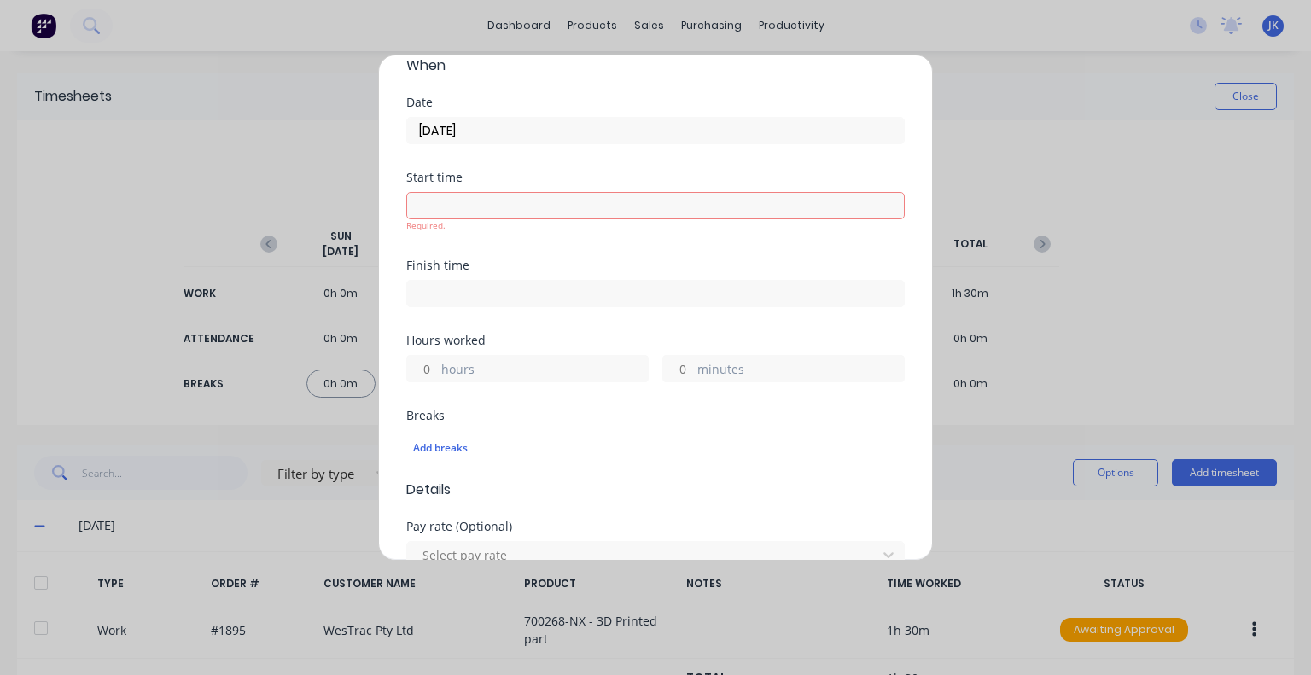
scroll to position [0, 0]
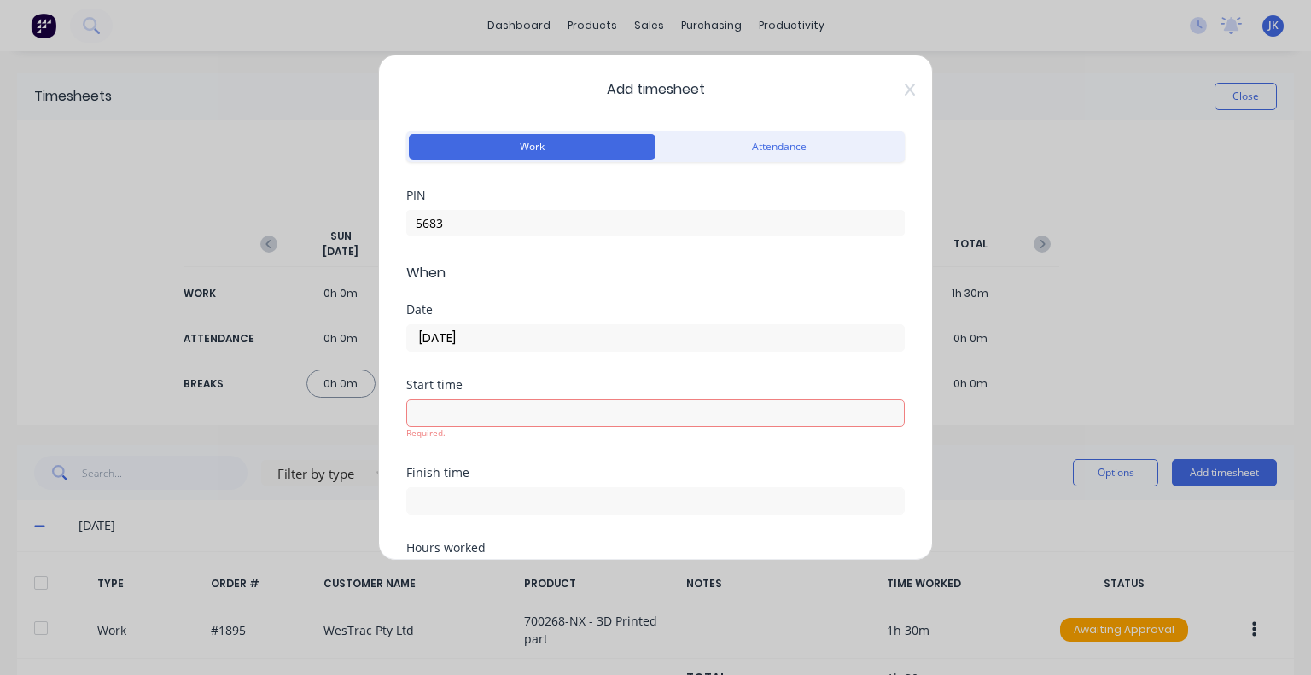
click at [905, 88] on icon at bounding box center [910, 90] width 10 height 12
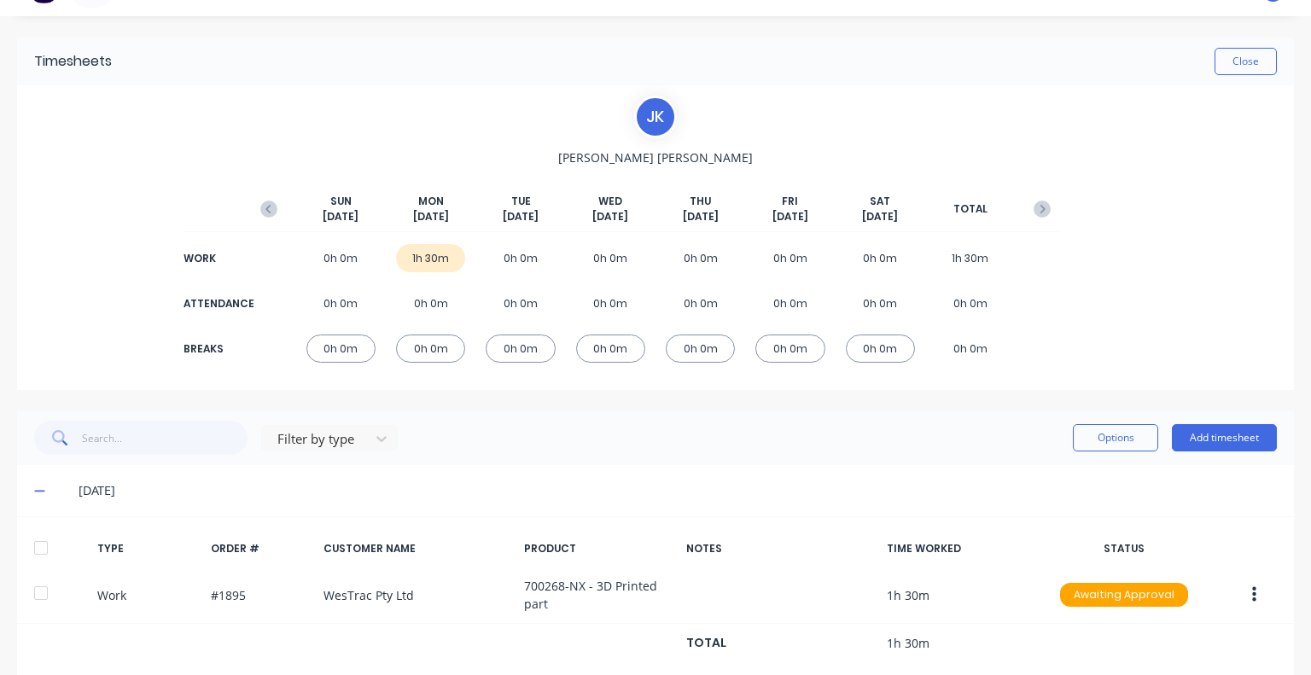
scroll to position [71, 0]
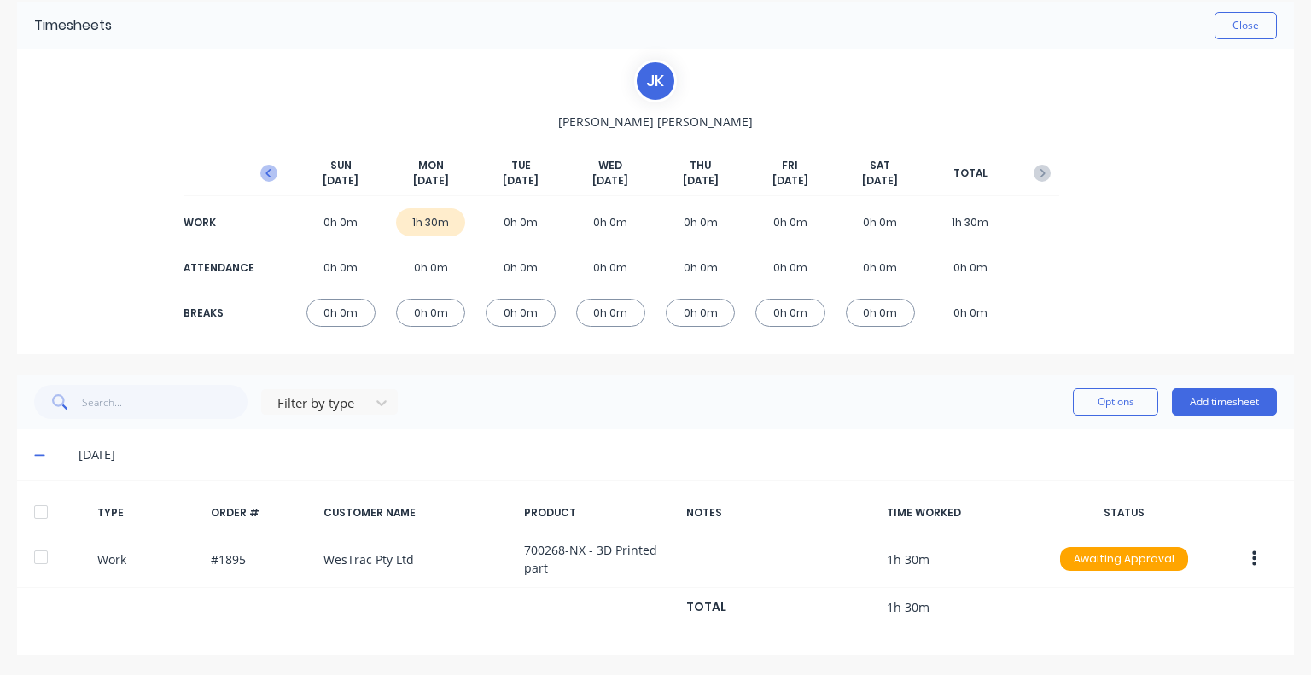
click at [263, 172] on icon "button" at bounding box center [268, 173] width 17 height 17
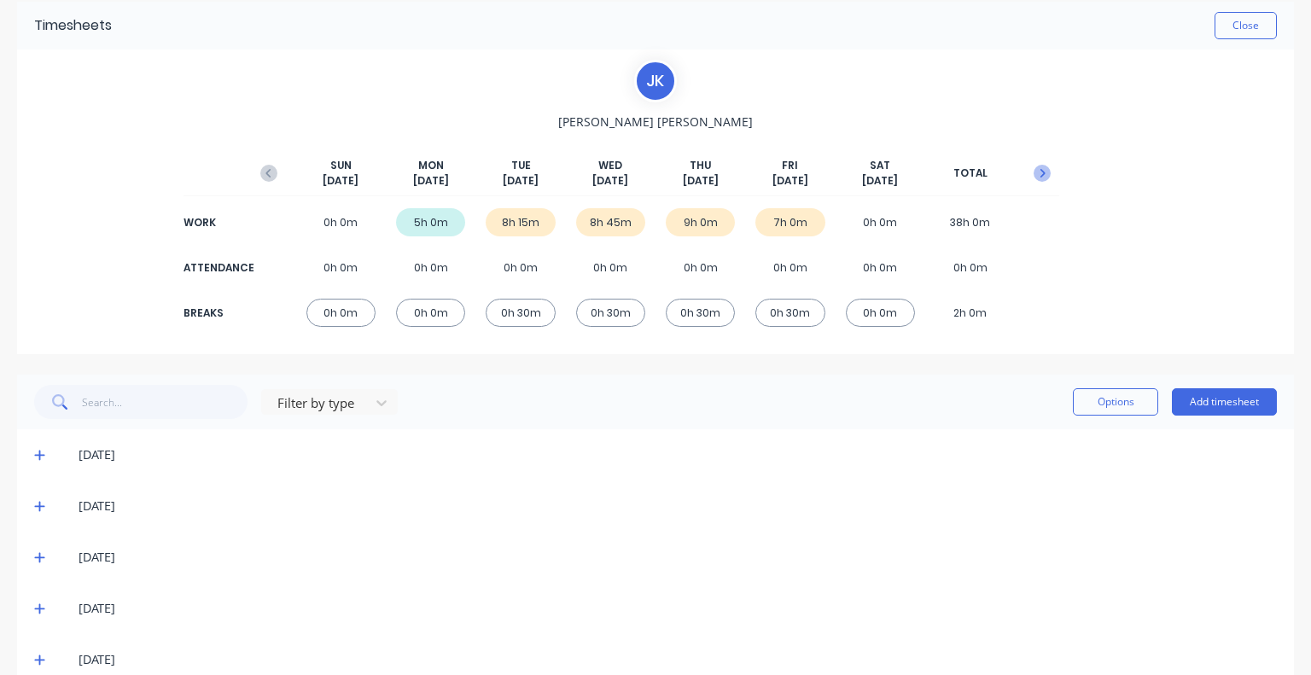
click at [1041, 172] on button "button" at bounding box center [1042, 173] width 34 height 31
